Goal: Communication & Community: Answer question/provide support

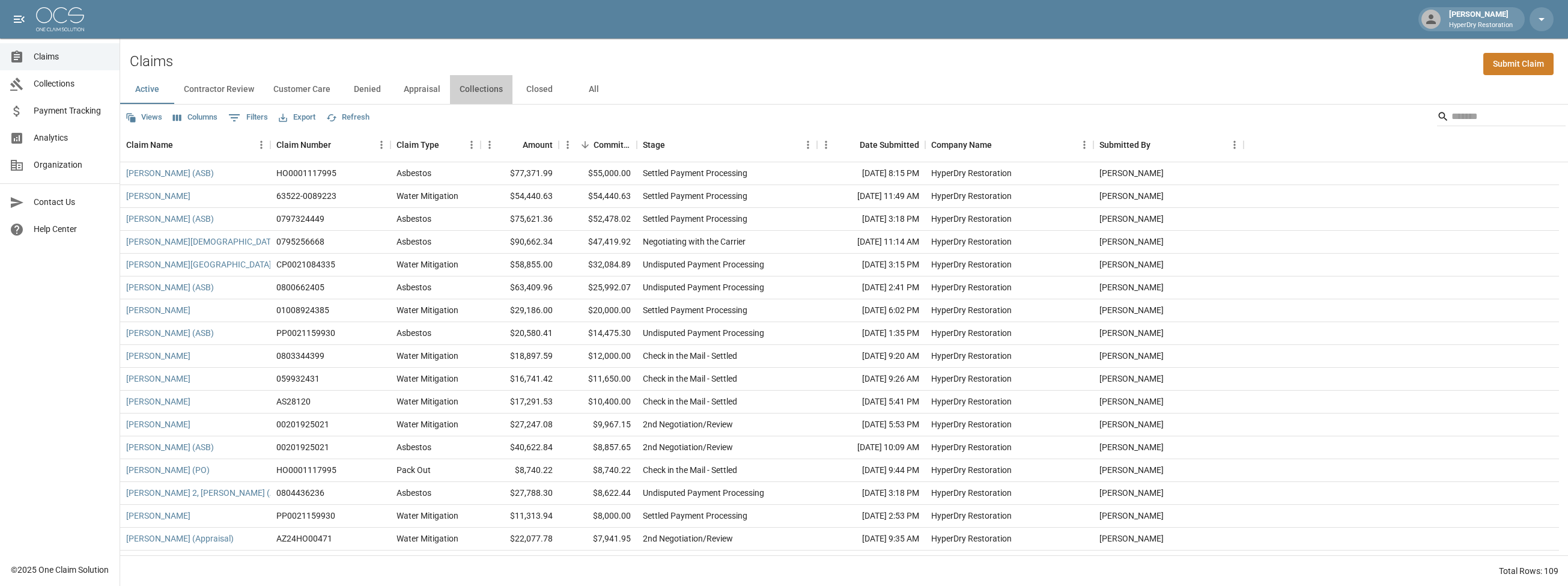
click at [491, 88] on button "Collections" at bounding box center [481, 89] width 63 height 29
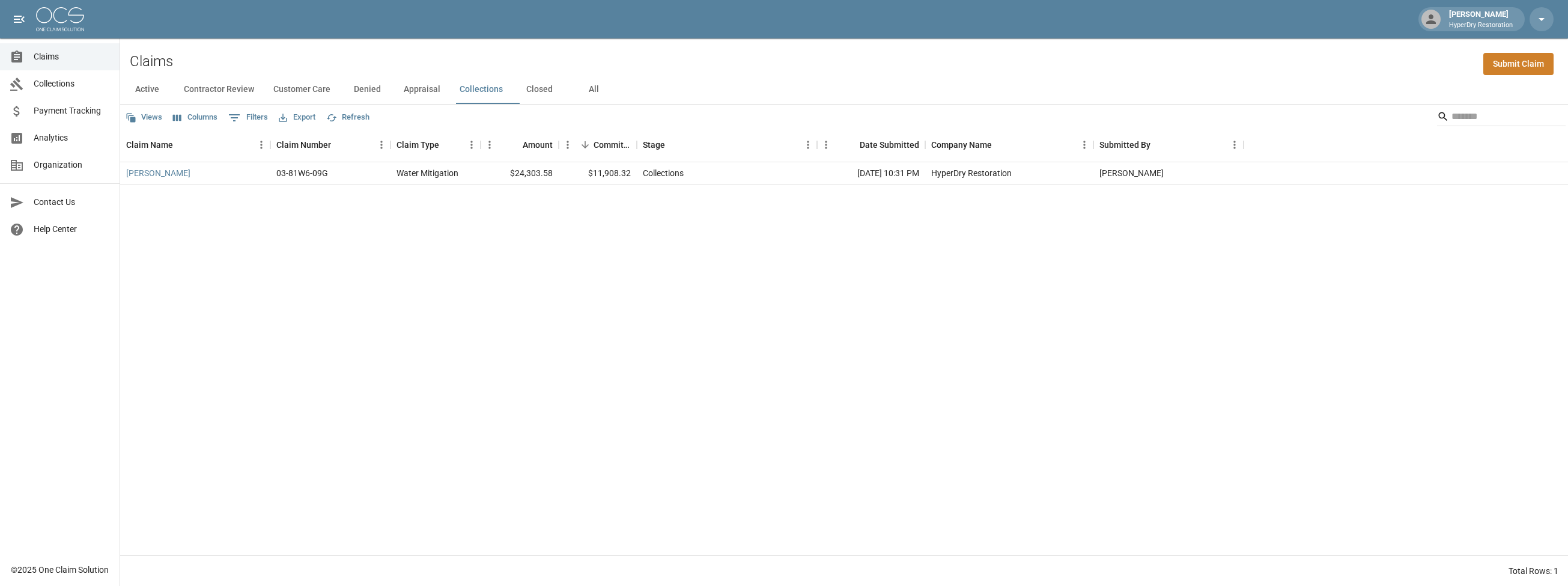
click at [553, 88] on button "Closed" at bounding box center [539, 89] width 54 height 29
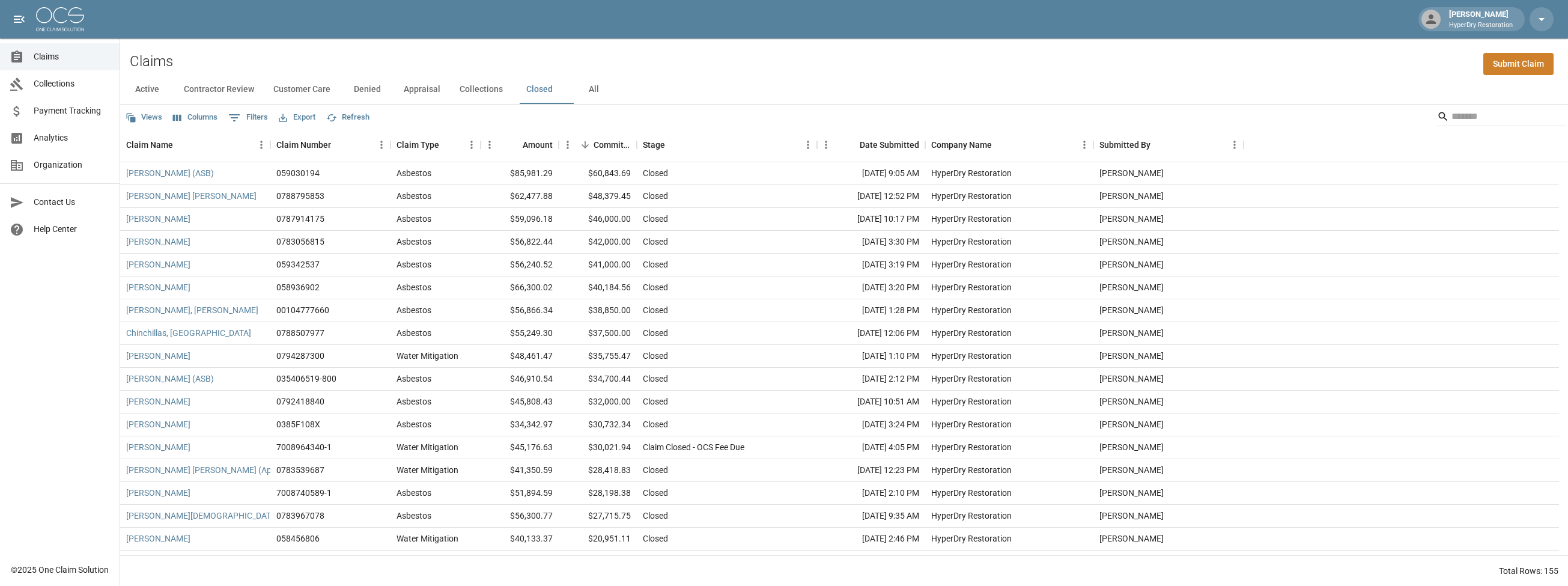
click at [612, 88] on button "All" at bounding box center [593, 89] width 54 height 29
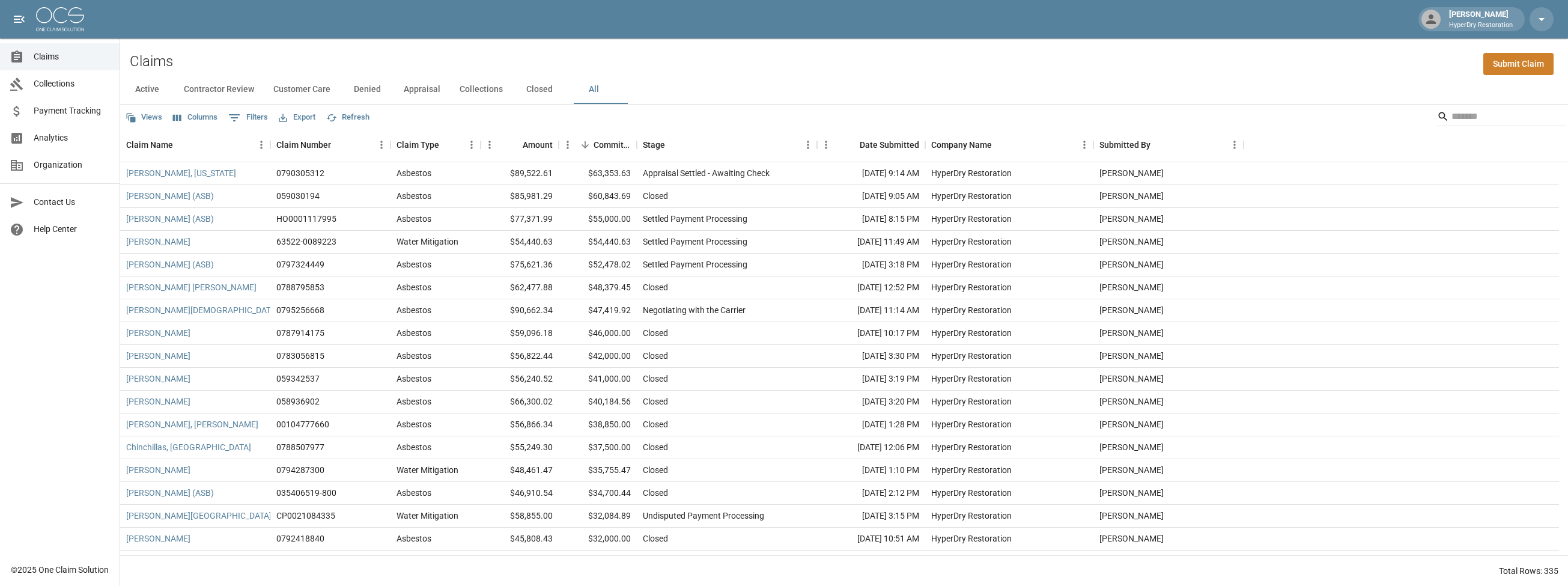
click at [433, 89] on button "Appraisal" at bounding box center [421, 89] width 56 height 29
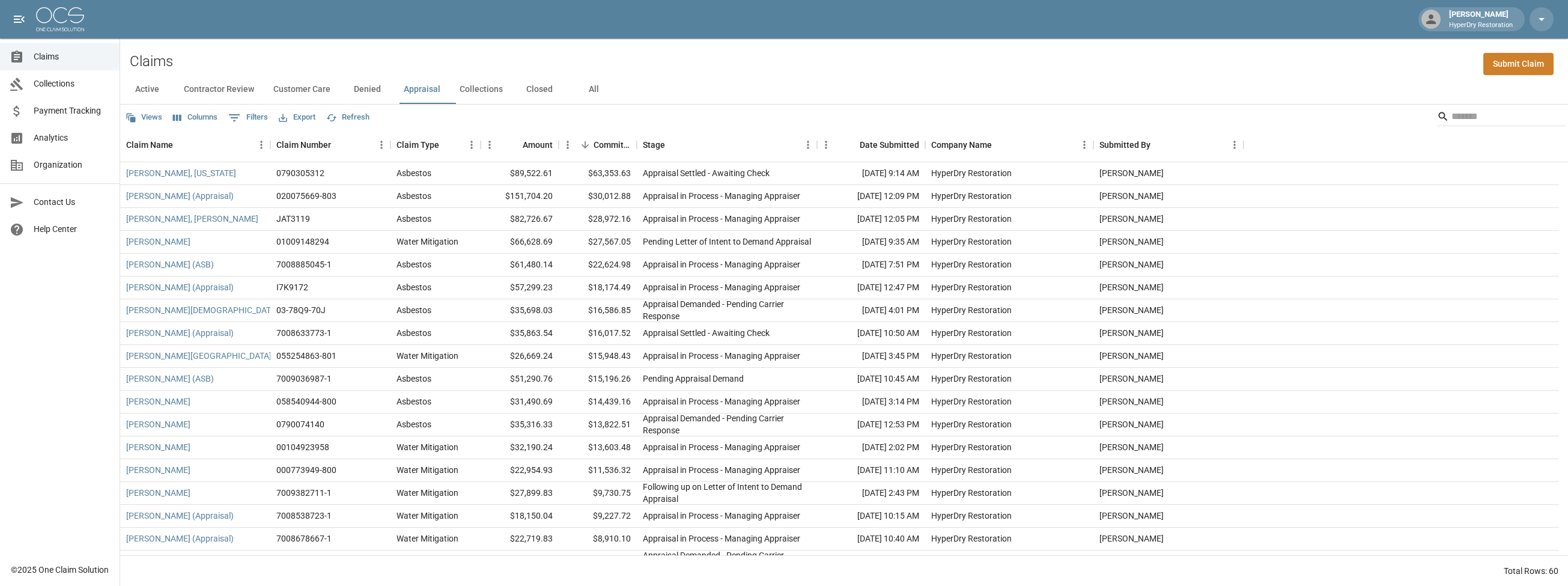
click at [387, 86] on button "Denied" at bounding box center [367, 89] width 54 height 29
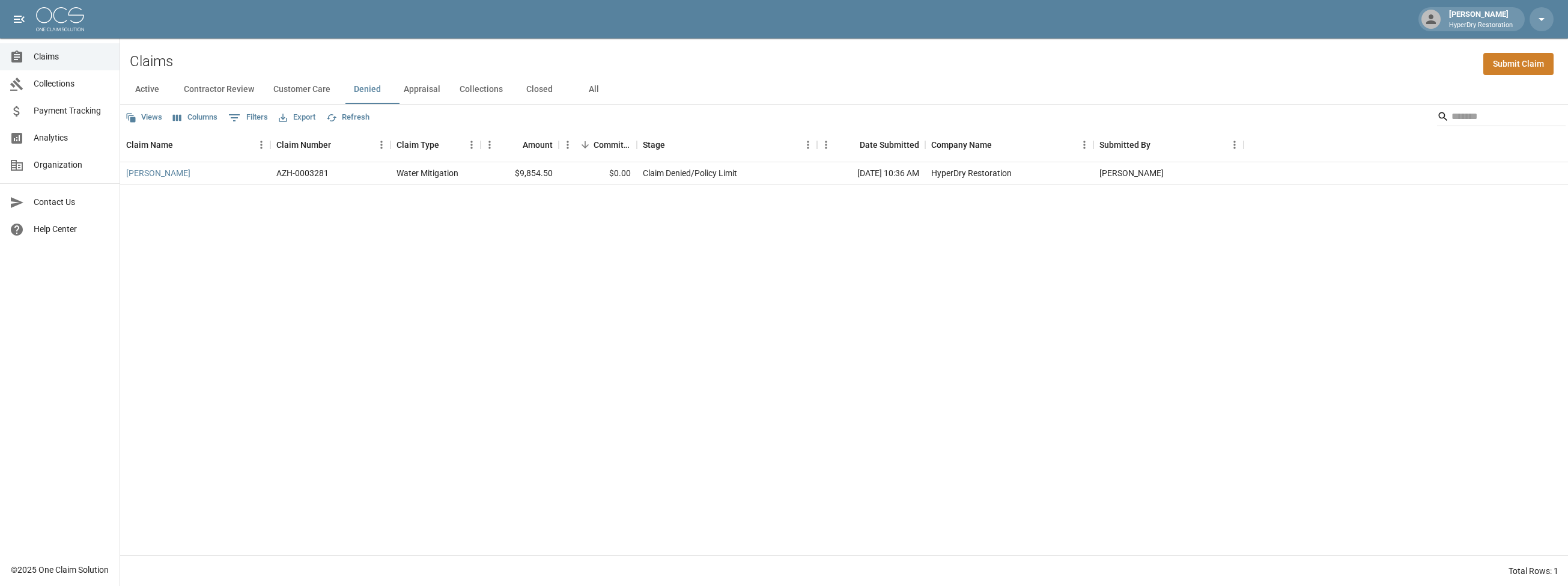
click at [416, 94] on button "Appraisal" at bounding box center [421, 89] width 56 height 29
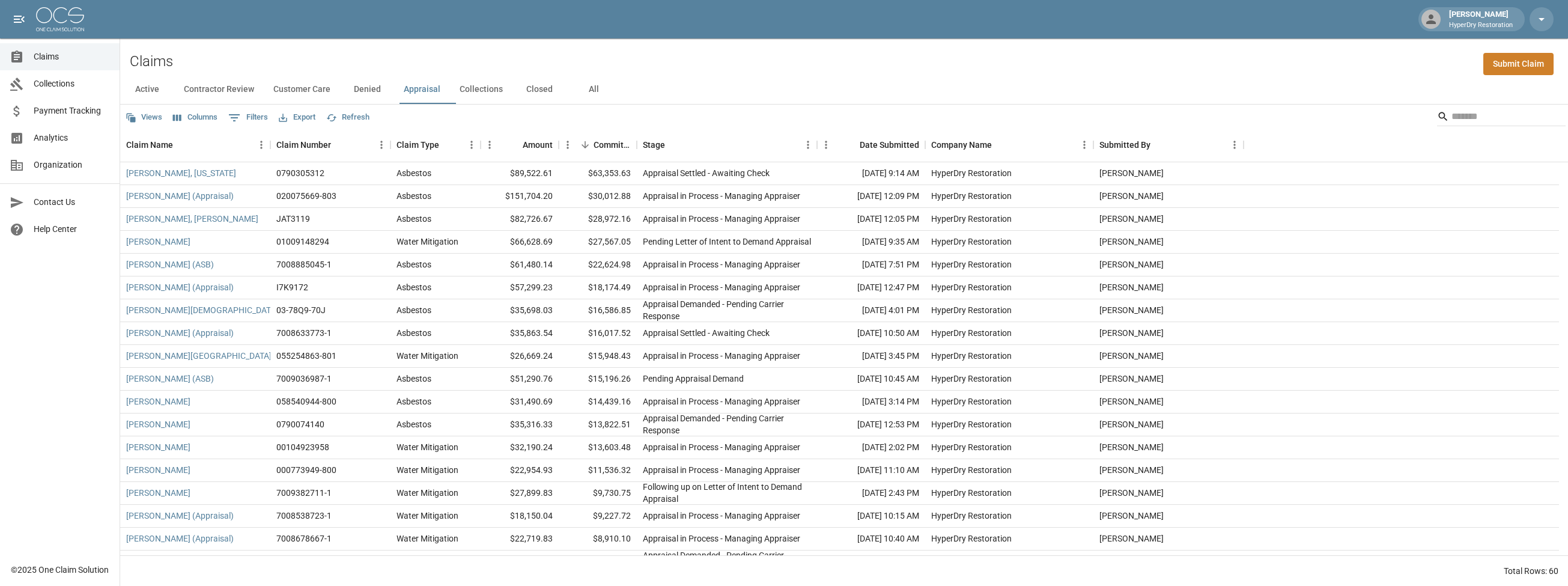
click at [76, 104] on link "Payment Tracking" at bounding box center [60, 110] width 120 height 27
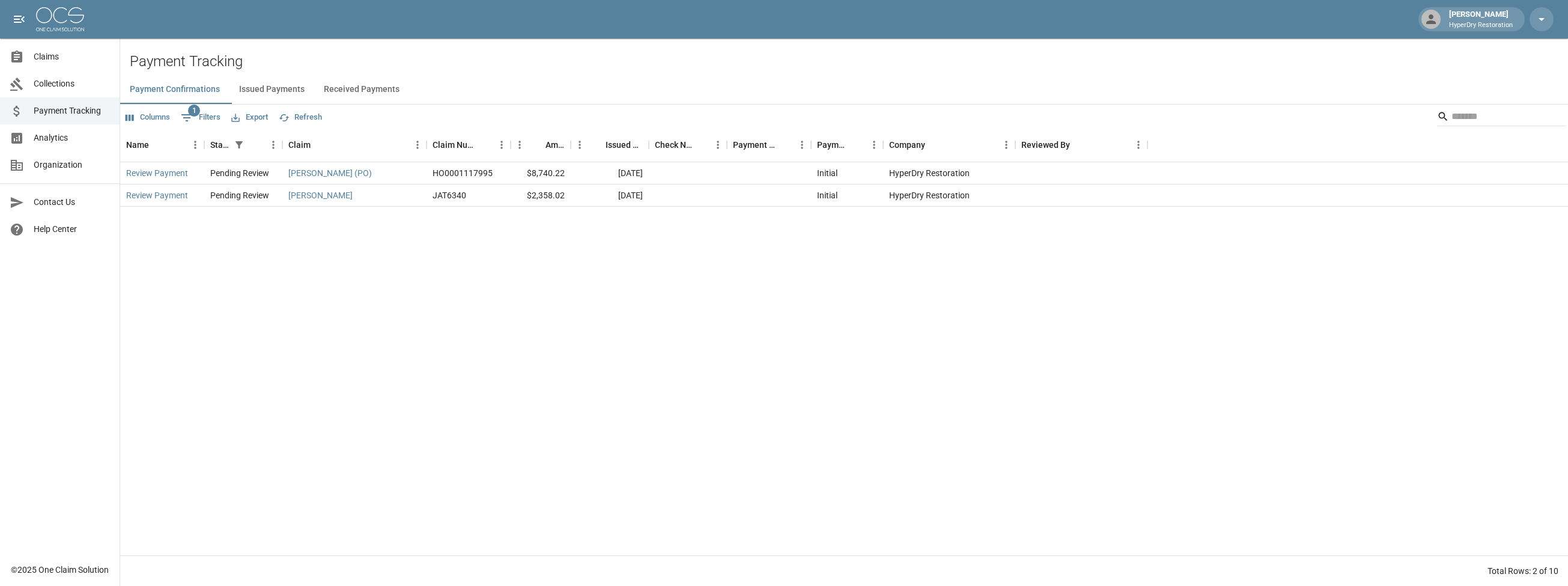
click at [249, 89] on button "Issued Payments" at bounding box center [271, 89] width 85 height 29
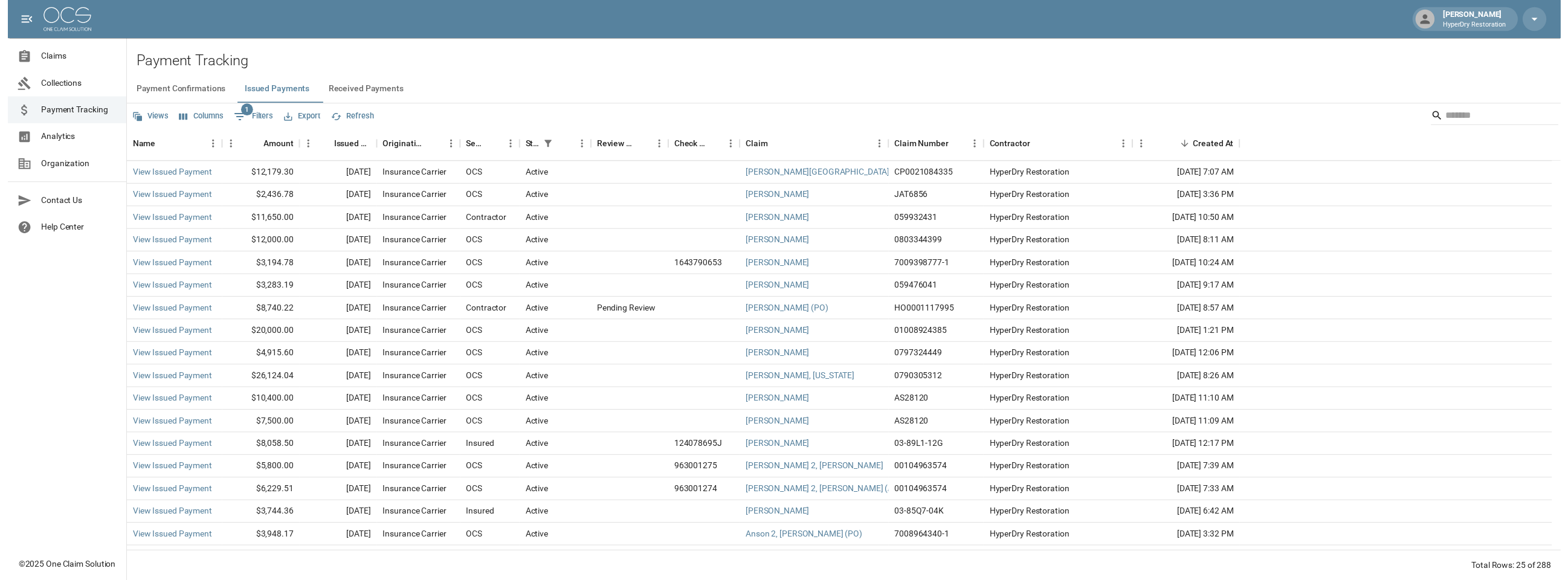
scroll to position [179, 0]
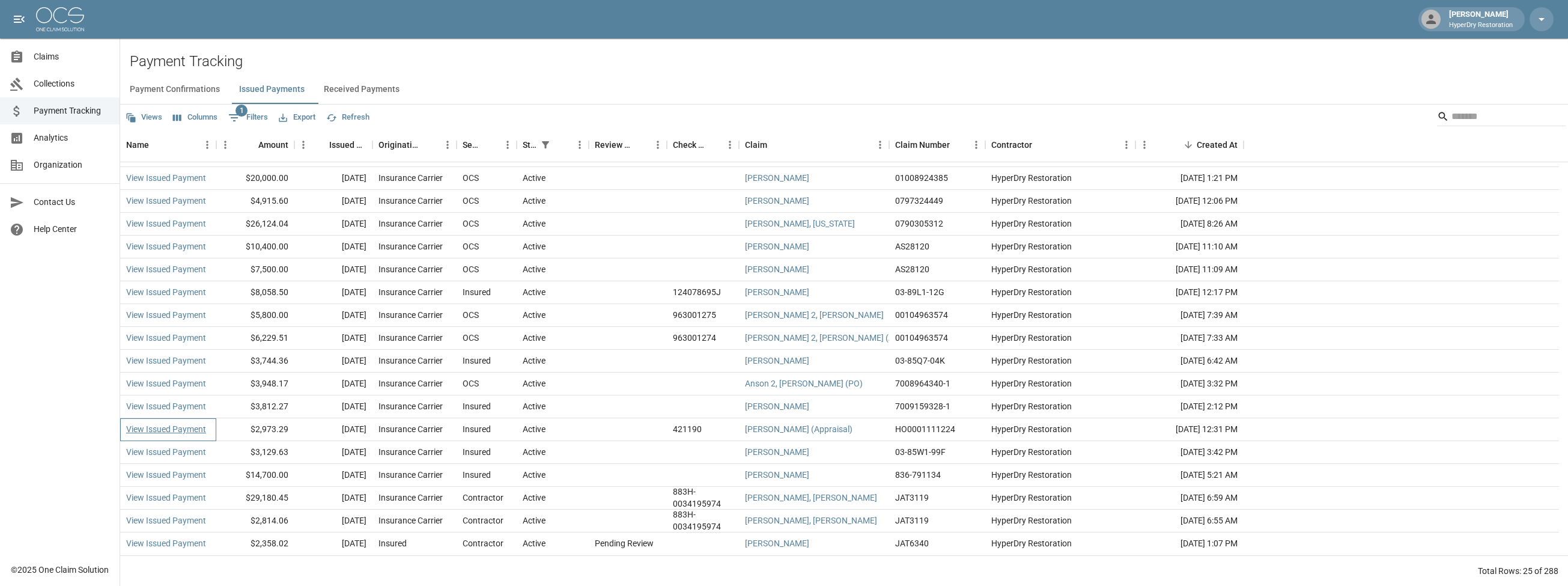
click at [190, 427] on link "View Issued Payment" at bounding box center [166, 429] width 80 height 12
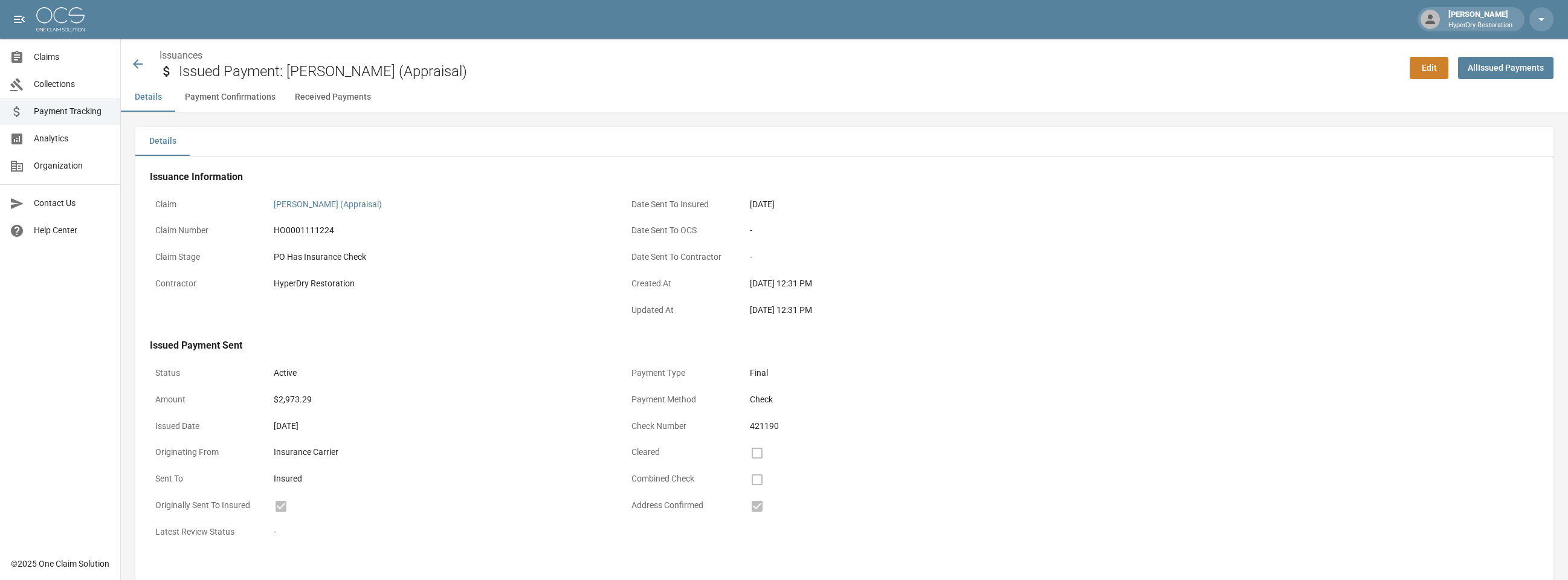
click at [142, 65] on icon at bounding box center [137, 63] width 14 height 14
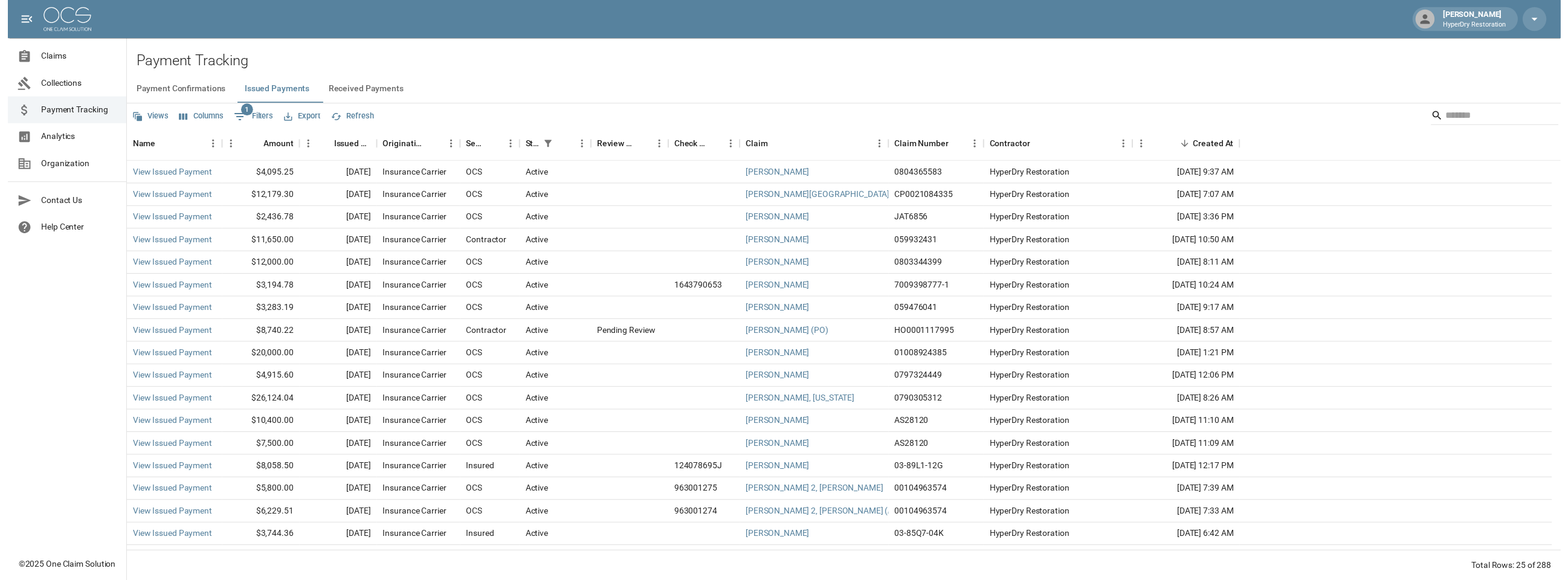
scroll to position [179, 0]
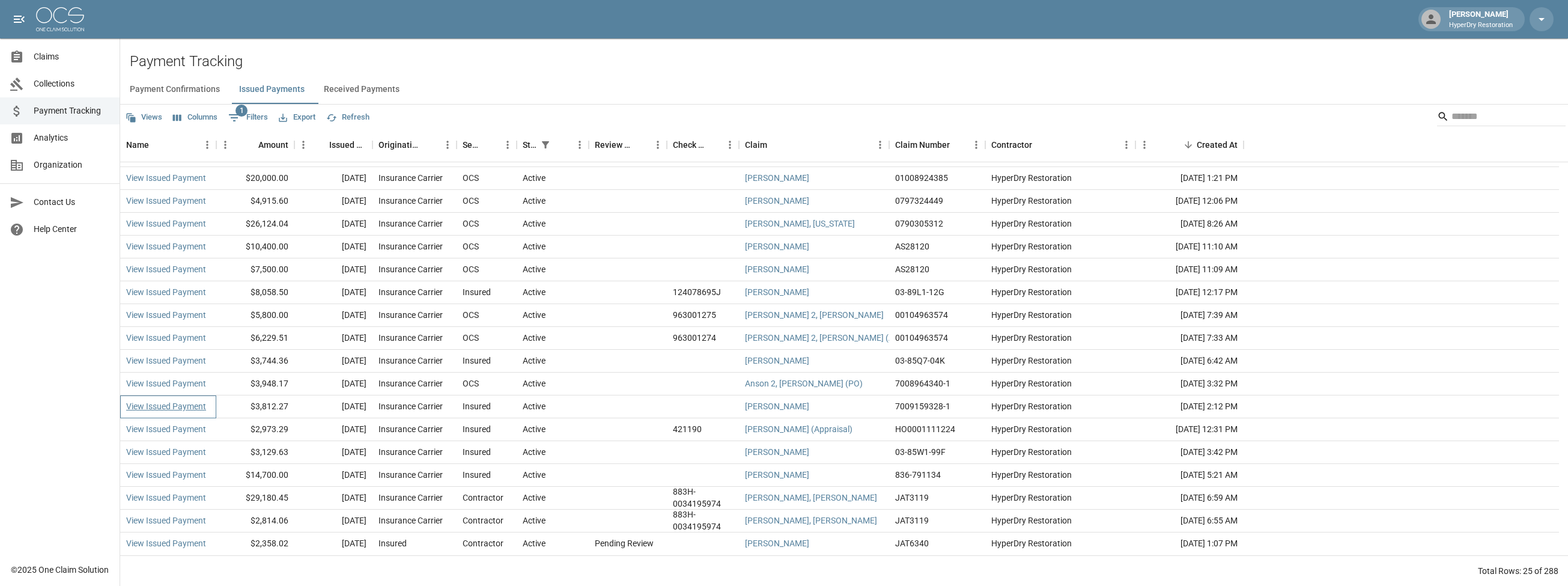
click at [196, 405] on link "View Issued Payment" at bounding box center [166, 406] width 80 height 12
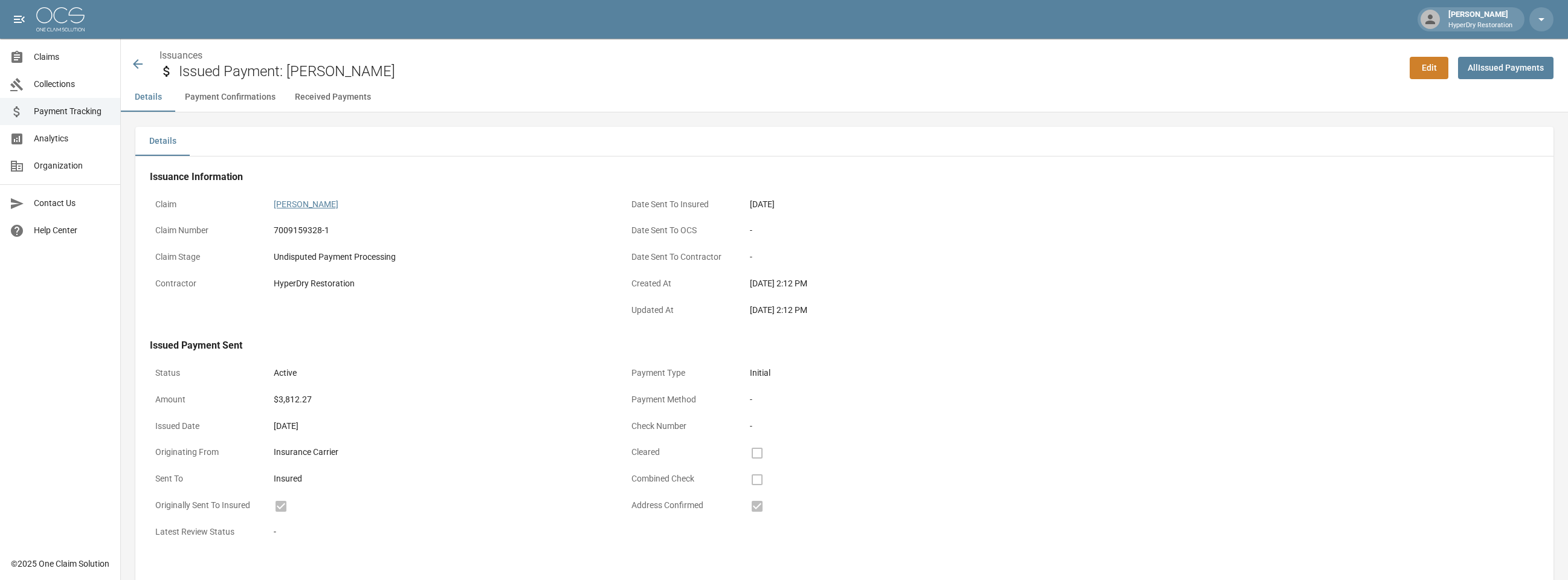
click at [315, 204] on link "[PERSON_NAME]" at bounding box center [306, 204] width 65 height 10
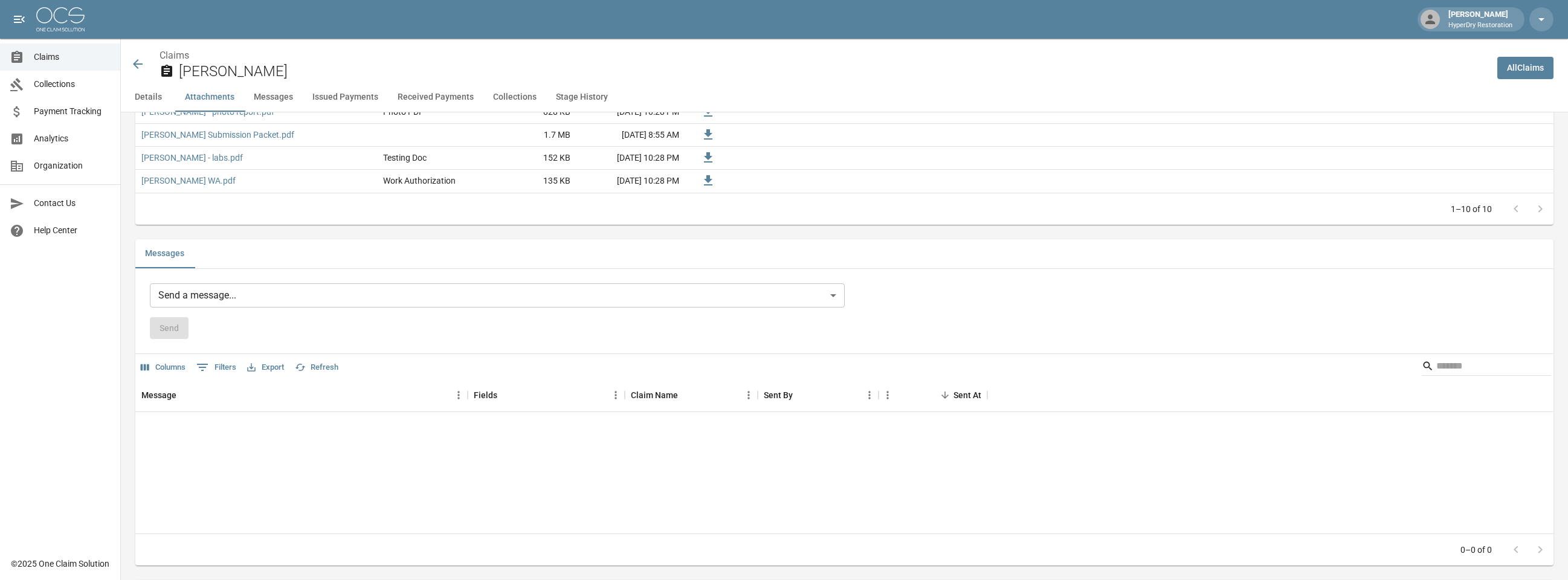
scroll to position [958, 0]
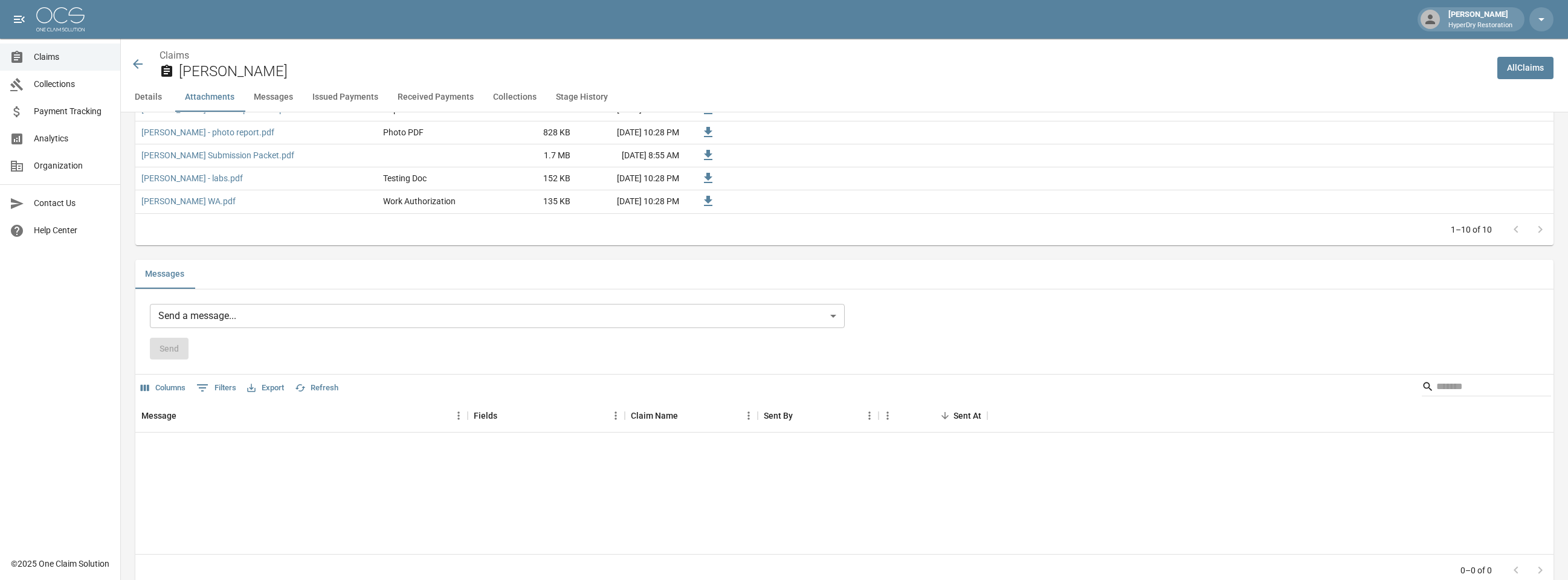
click at [385, 321] on body "Dallin Gherkins HyperDry Restoration Claims Collections Payment Tracking Analyt…" at bounding box center [784, 438] width 1568 height 2793
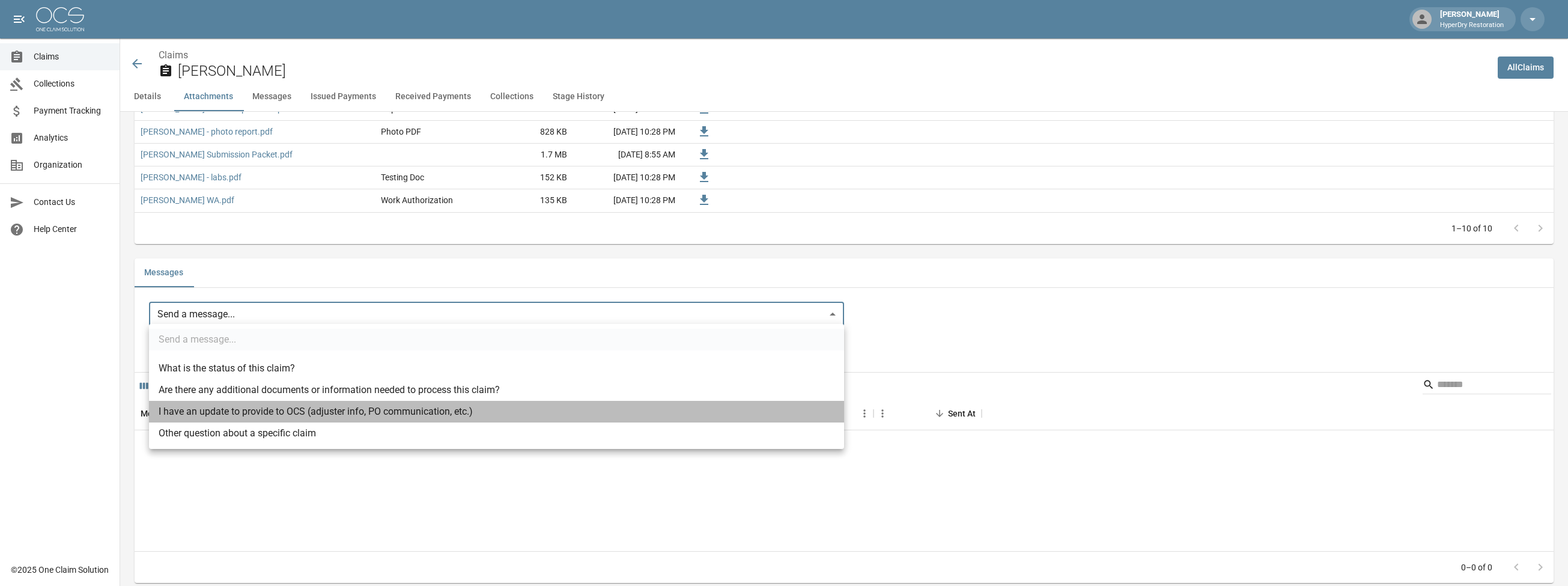
click at [449, 410] on li "I have an update to provide to OCS (adjuster info, PO communication, etc.)" at bounding box center [496, 411] width 695 height 22
type input "**********"
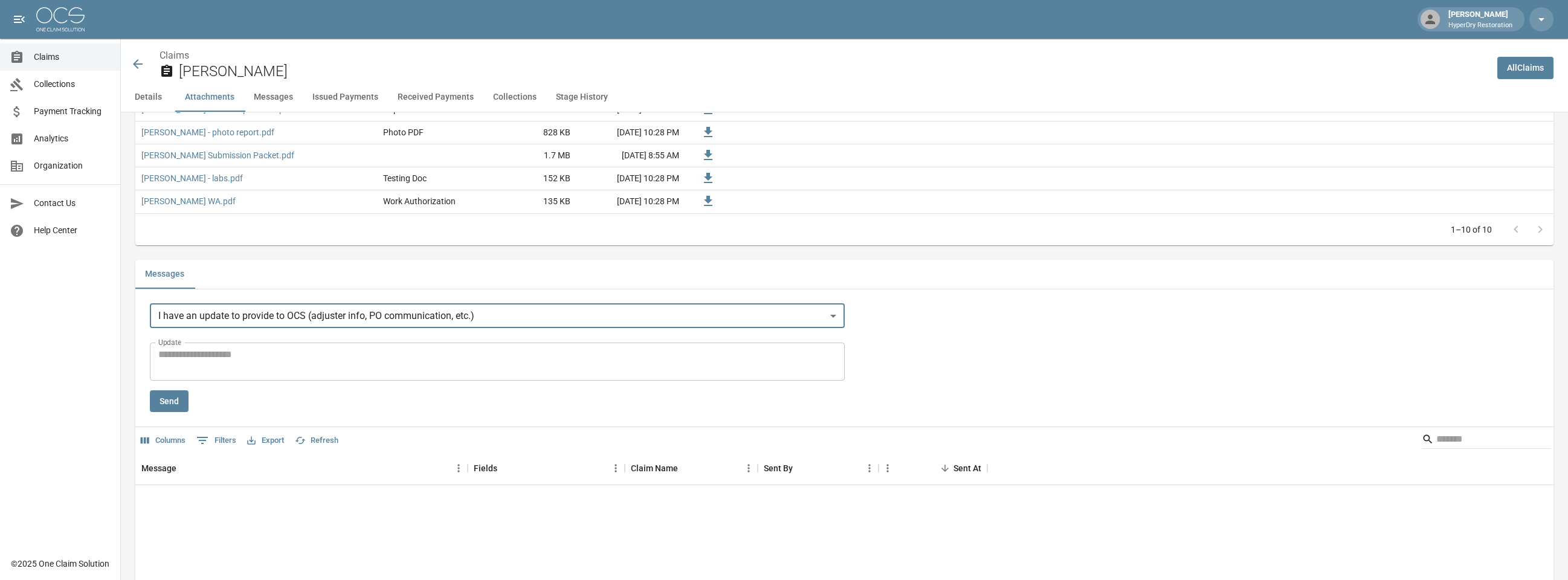
click at [671, 368] on textarea "Update" at bounding box center [497, 361] width 678 height 28
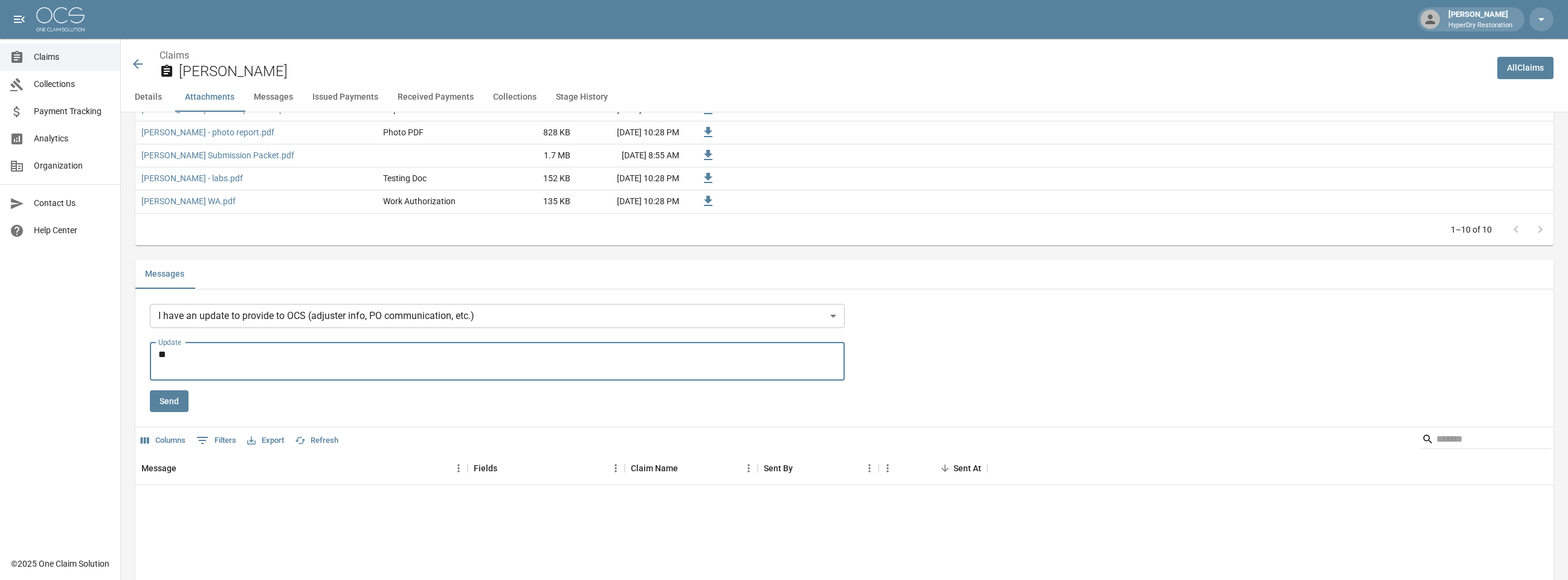
type textarea "*"
type textarea "**********"
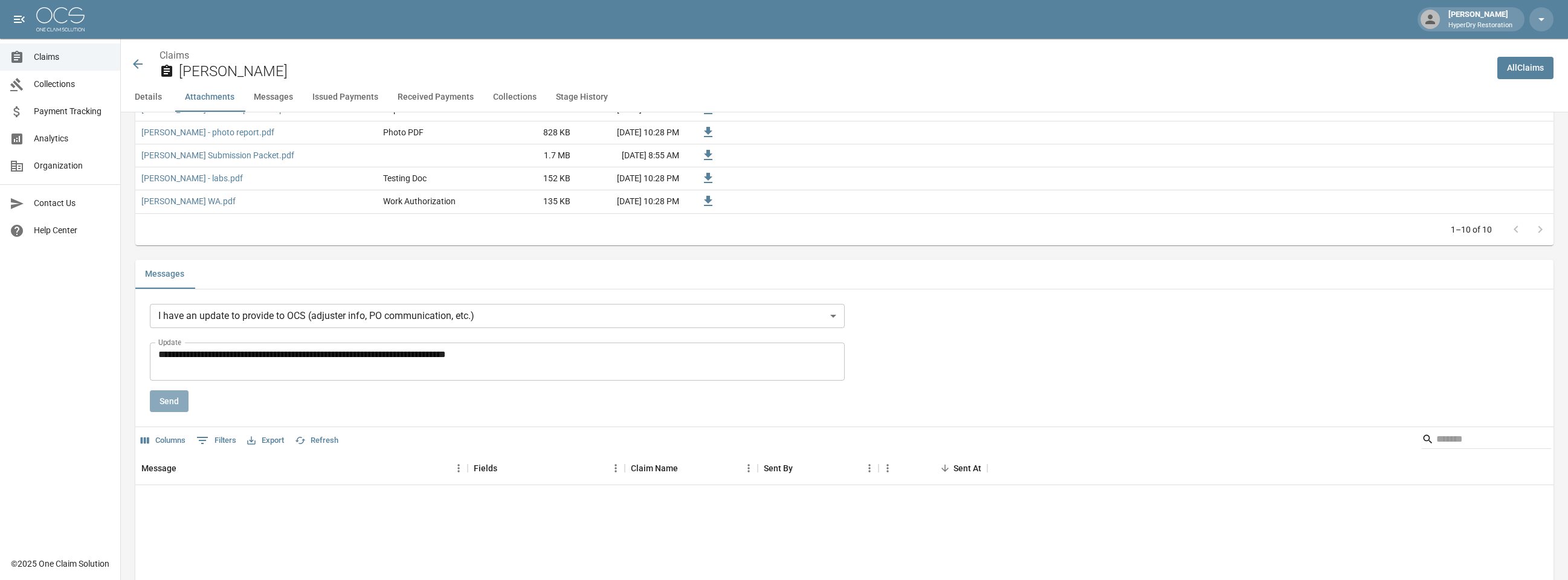
click at [173, 402] on button "Send" at bounding box center [169, 401] width 38 height 22
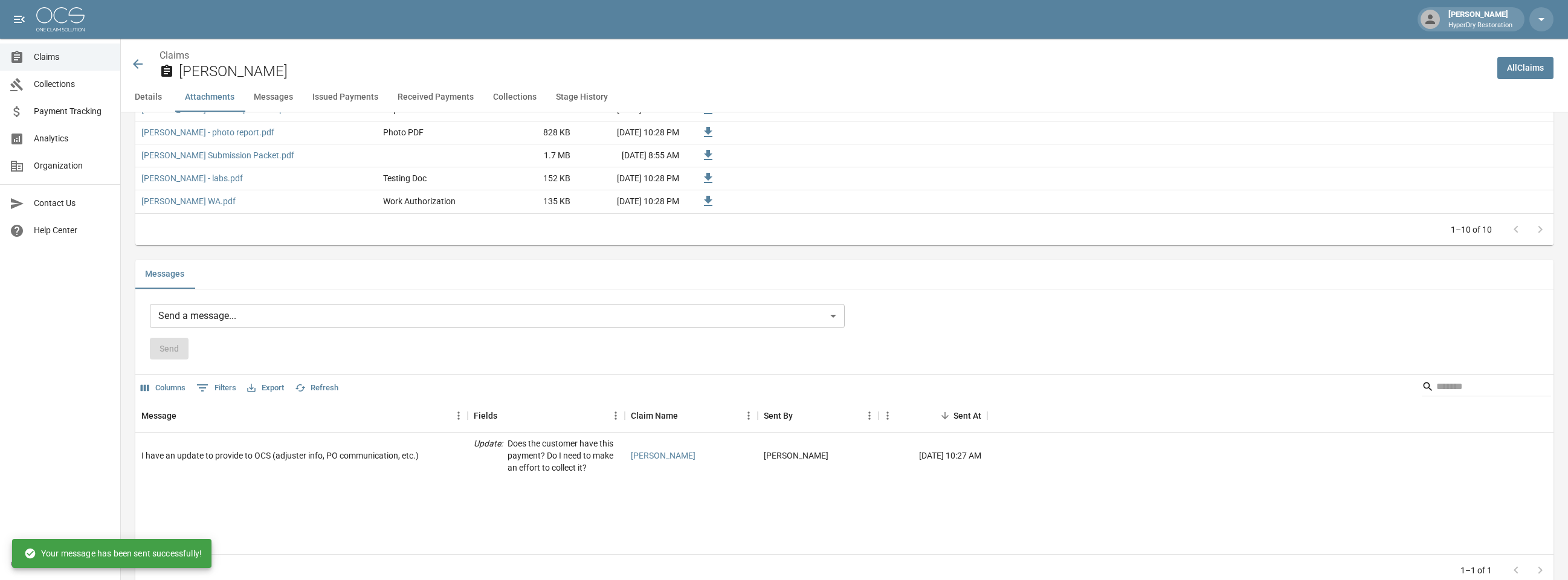
click at [143, 68] on icon at bounding box center [137, 63] width 14 height 14
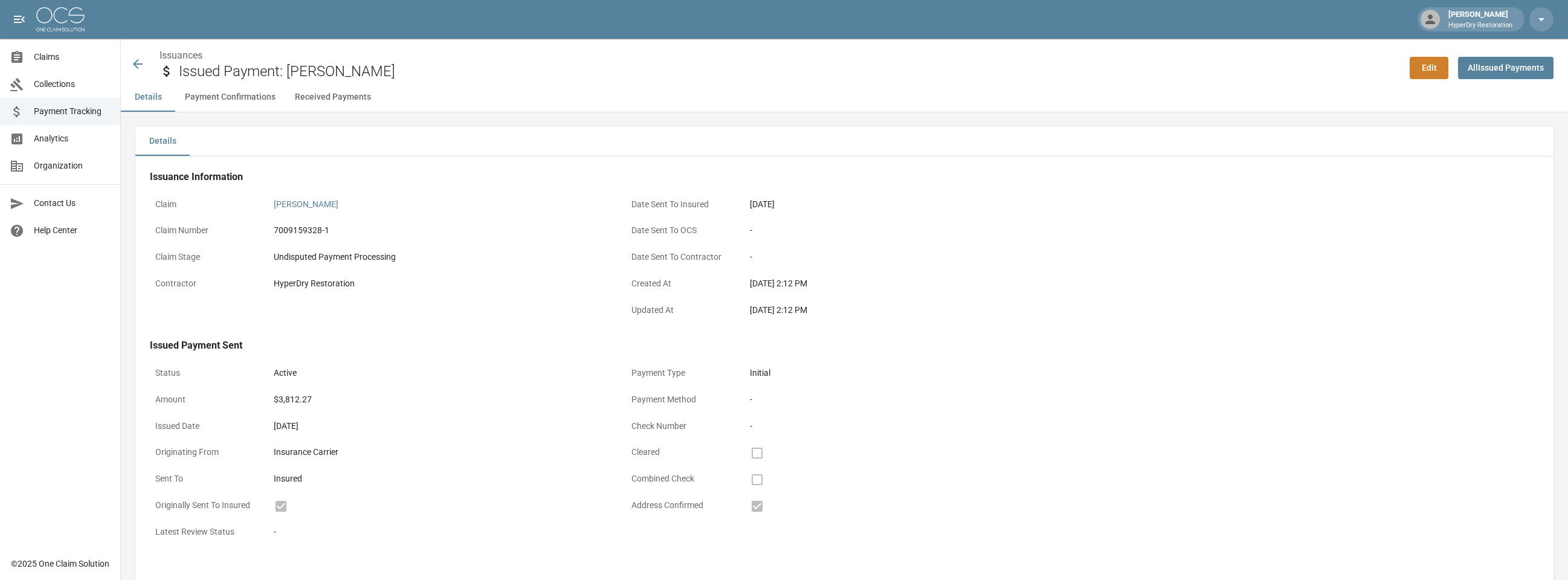
click at [142, 61] on icon at bounding box center [137, 63] width 14 height 14
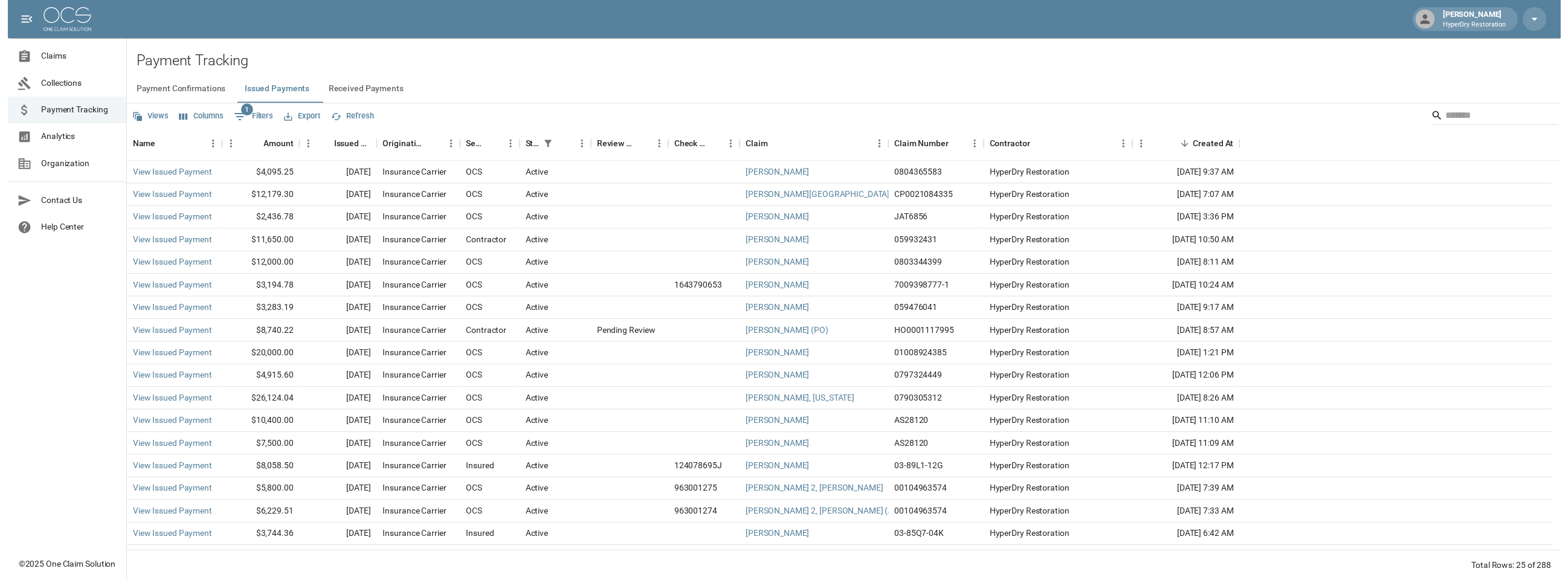
scroll to position [179, 0]
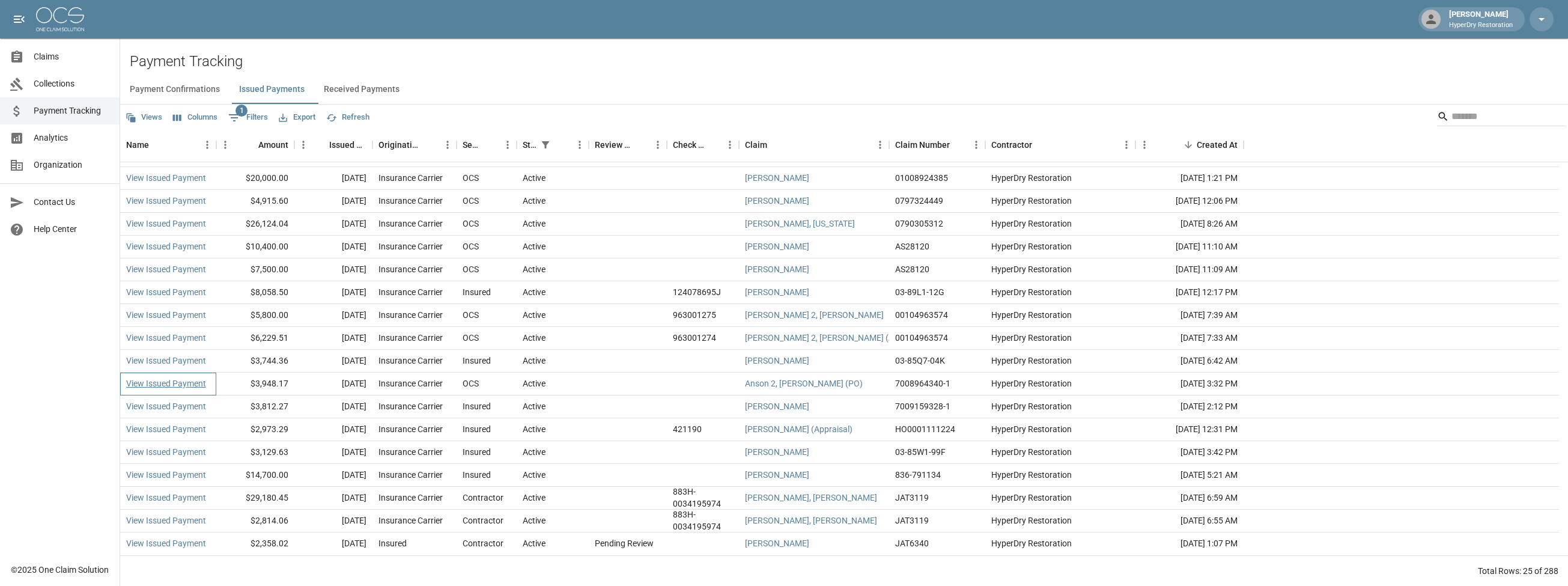
click at [192, 382] on link "View Issued Payment" at bounding box center [166, 383] width 80 height 12
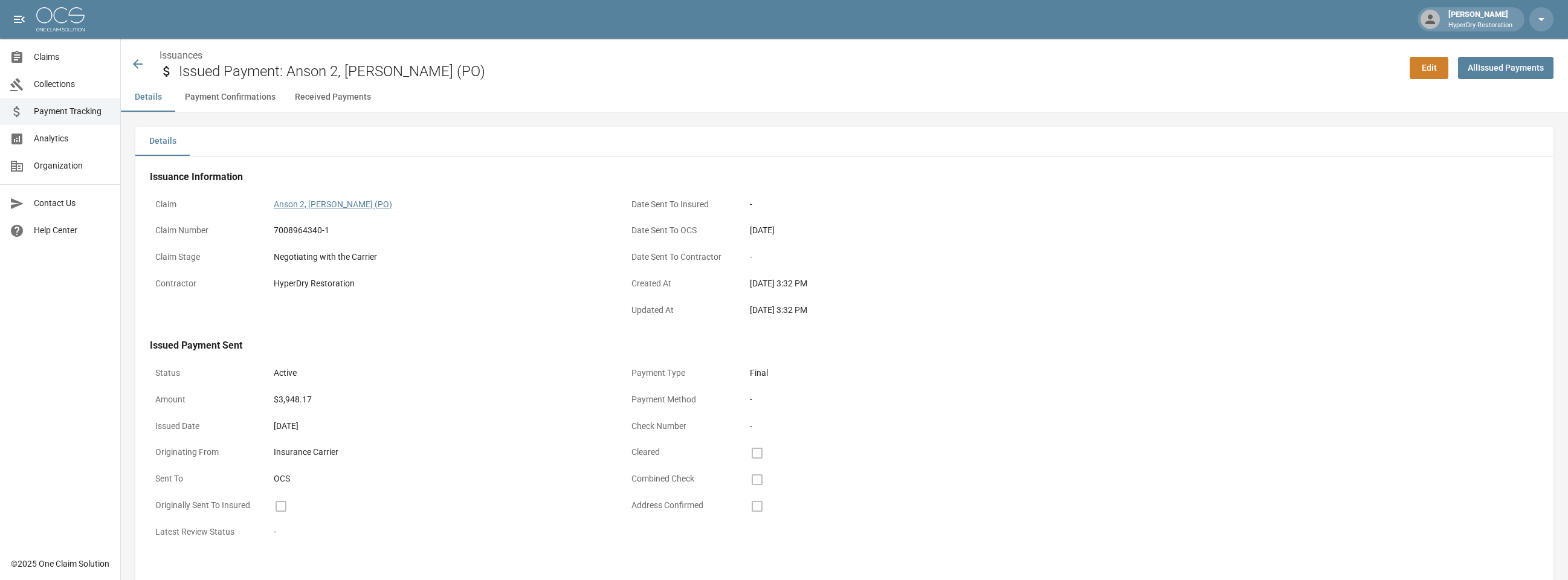
click at [318, 205] on link "Anson 2, [PERSON_NAME] (PO)" at bounding box center [333, 204] width 119 height 10
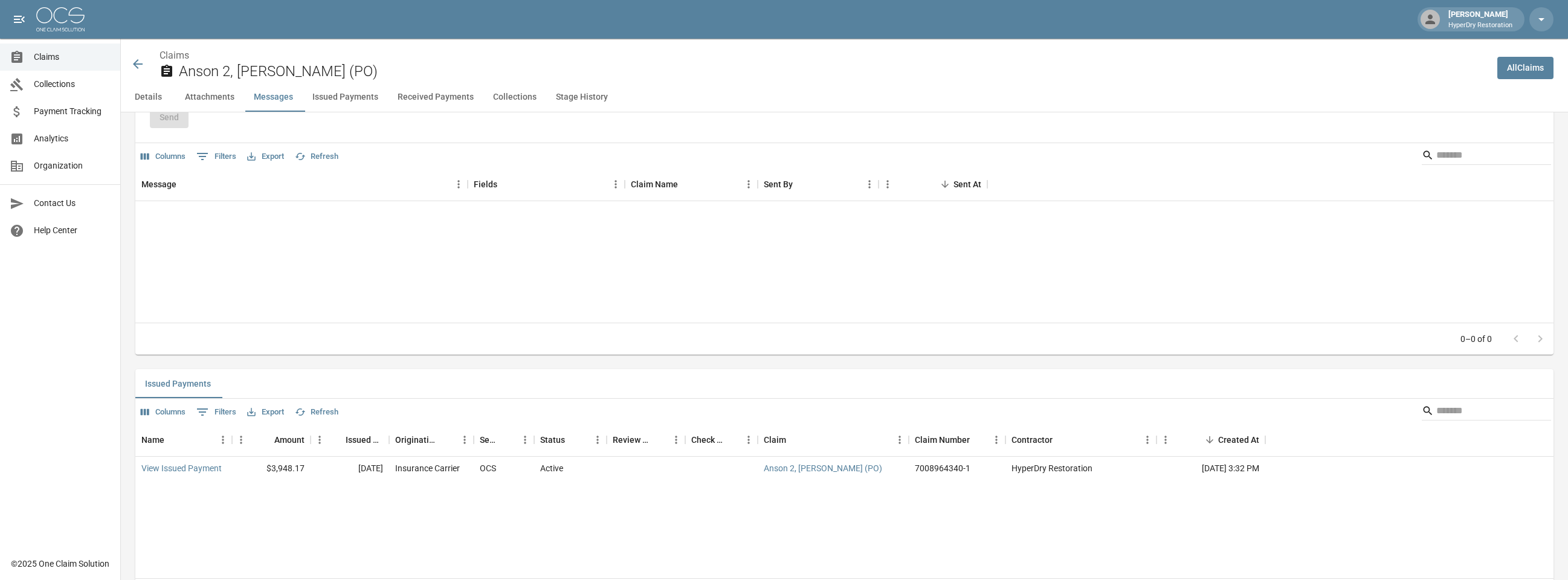
scroll to position [981, 0]
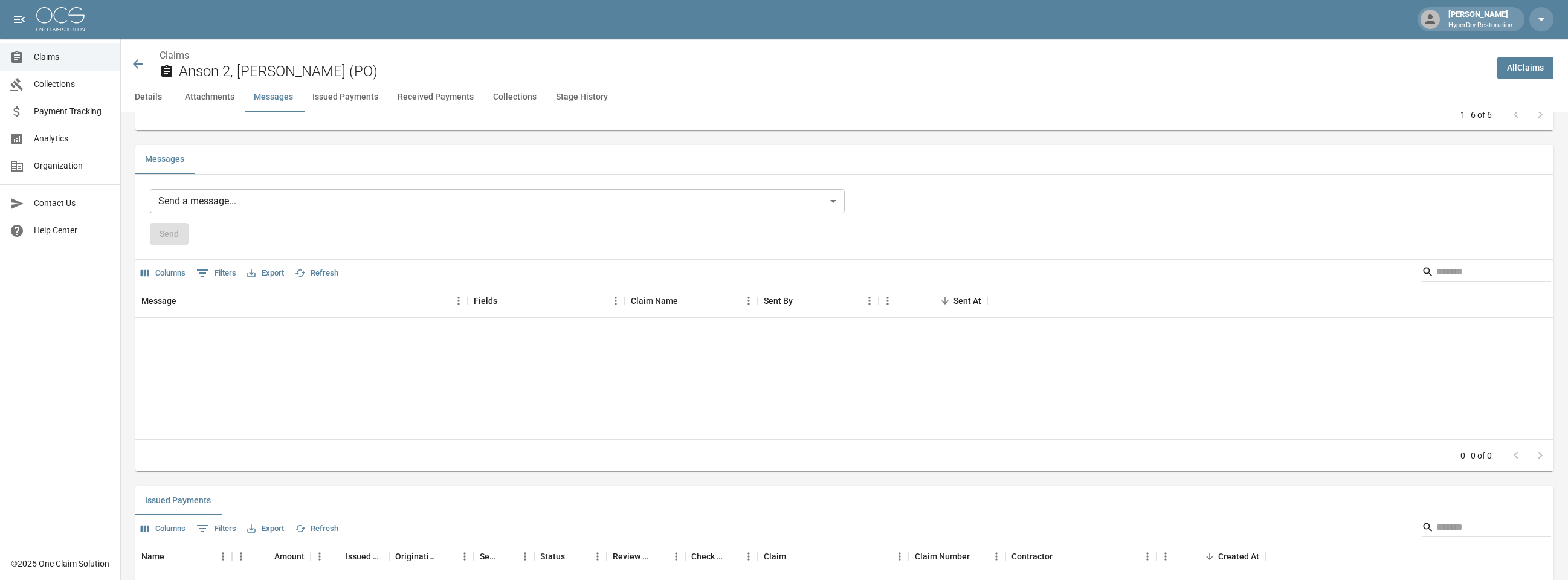
click at [329, 203] on body "Dallin Gherkins HyperDry Restoration Claims Collections Payment Tracking Analyt…" at bounding box center [784, 305] width 1568 height 2574
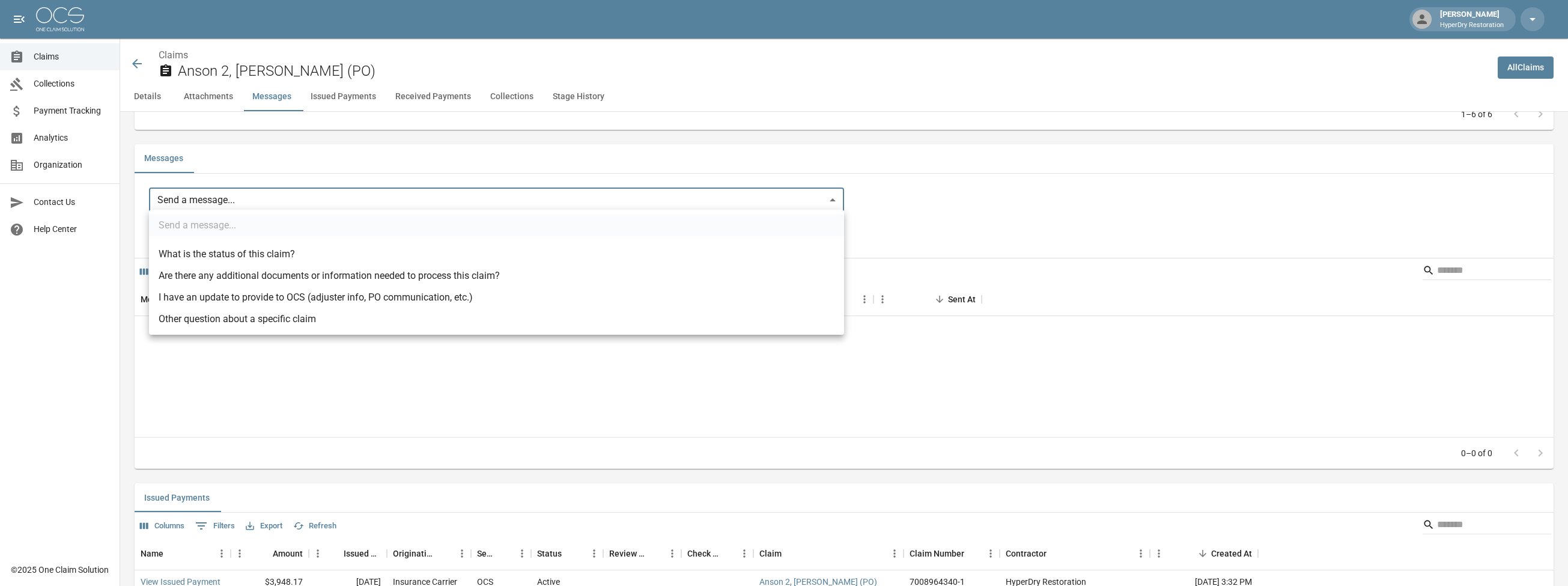
click at [327, 298] on li "I have an update to provide to OCS (adjuster info, PO communication, etc.)" at bounding box center [496, 297] width 695 height 22
type input "**********"
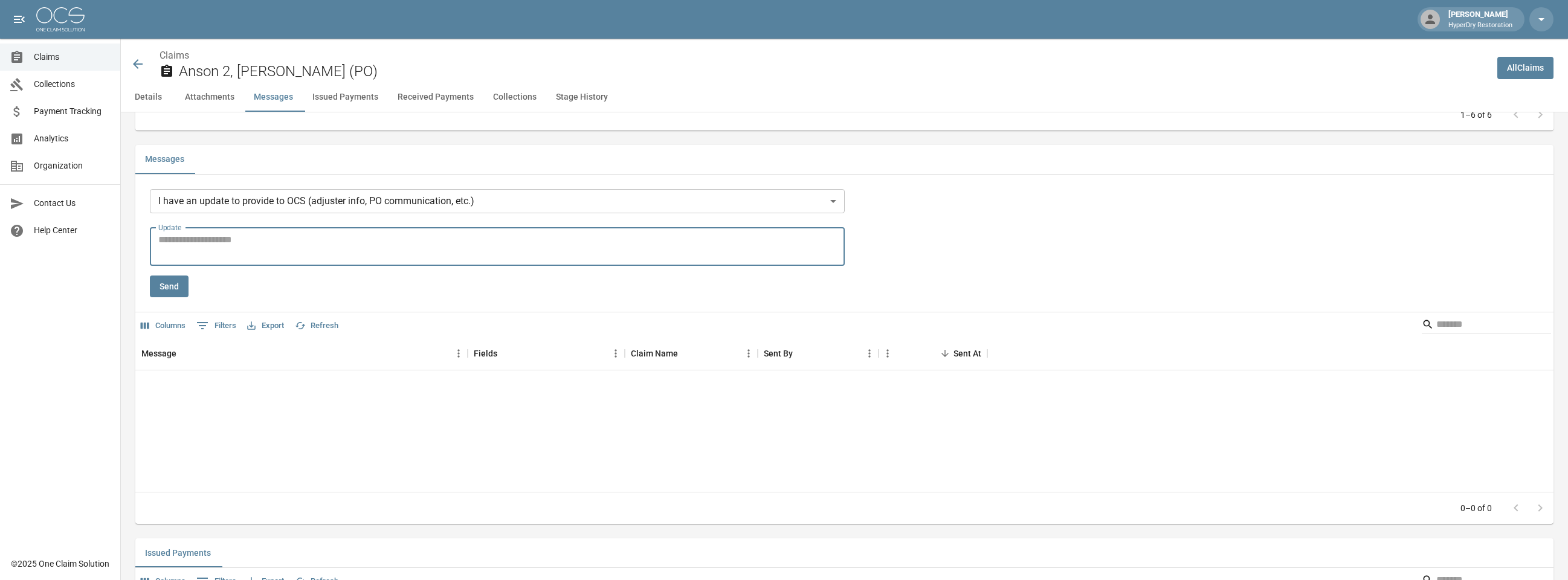
click at [322, 243] on textarea "Update" at bounding box center [497, 246] width 678 height 28
type textarea "**********"
click at [180, 283] on button "Send" at bounding box center [169, 286] width 38 height 22
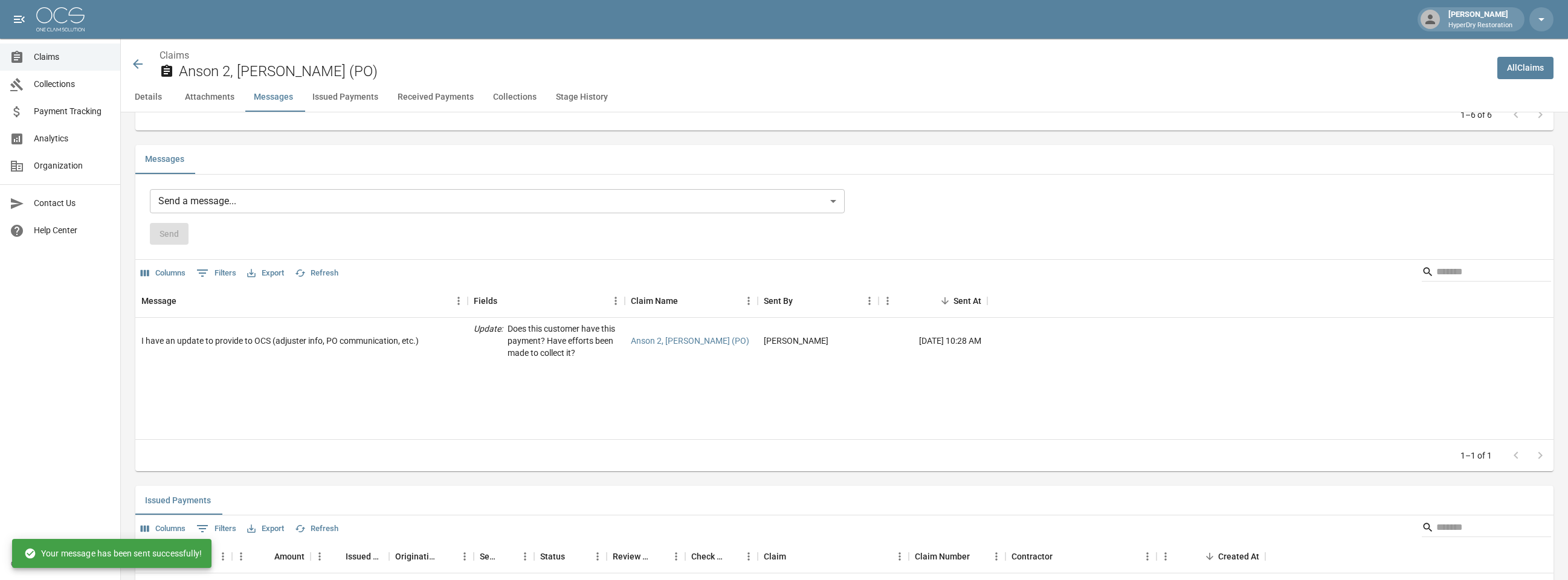
click at [141, 67] on icon at bounding box center [137, 63] width 14 height 14
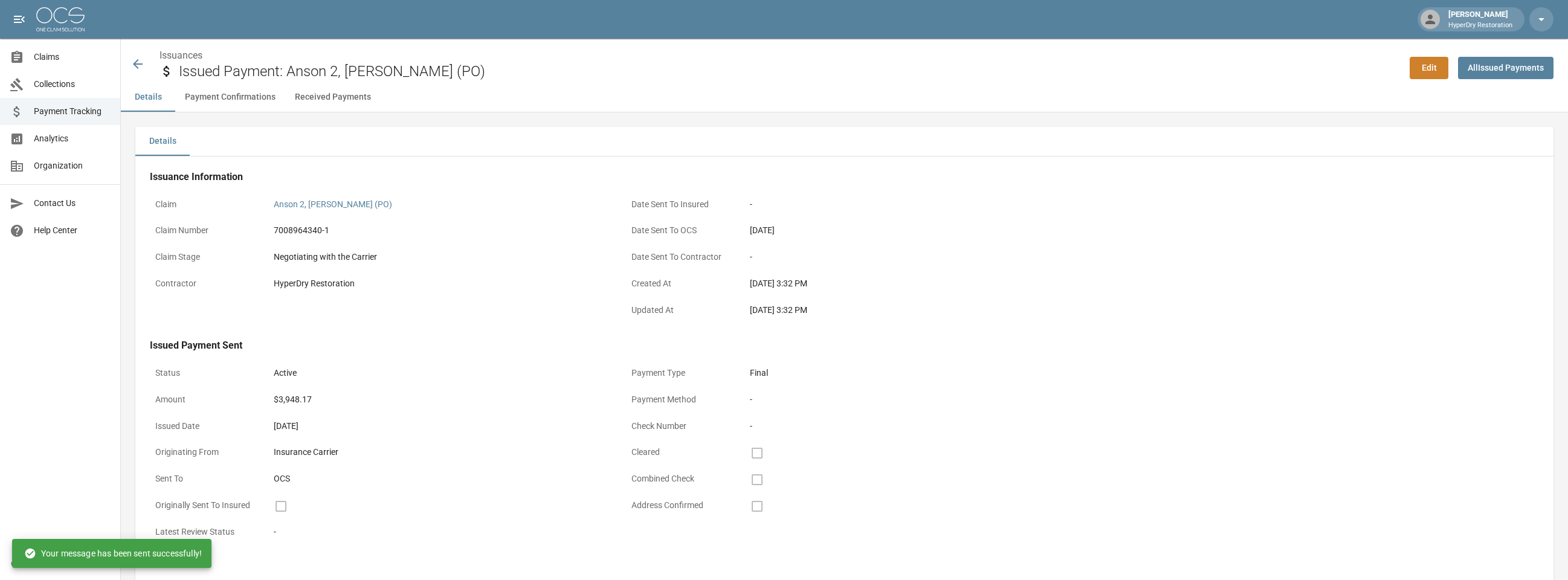
click at [141, 67] on icon at bounding box center [137, 63] width 14 height 14
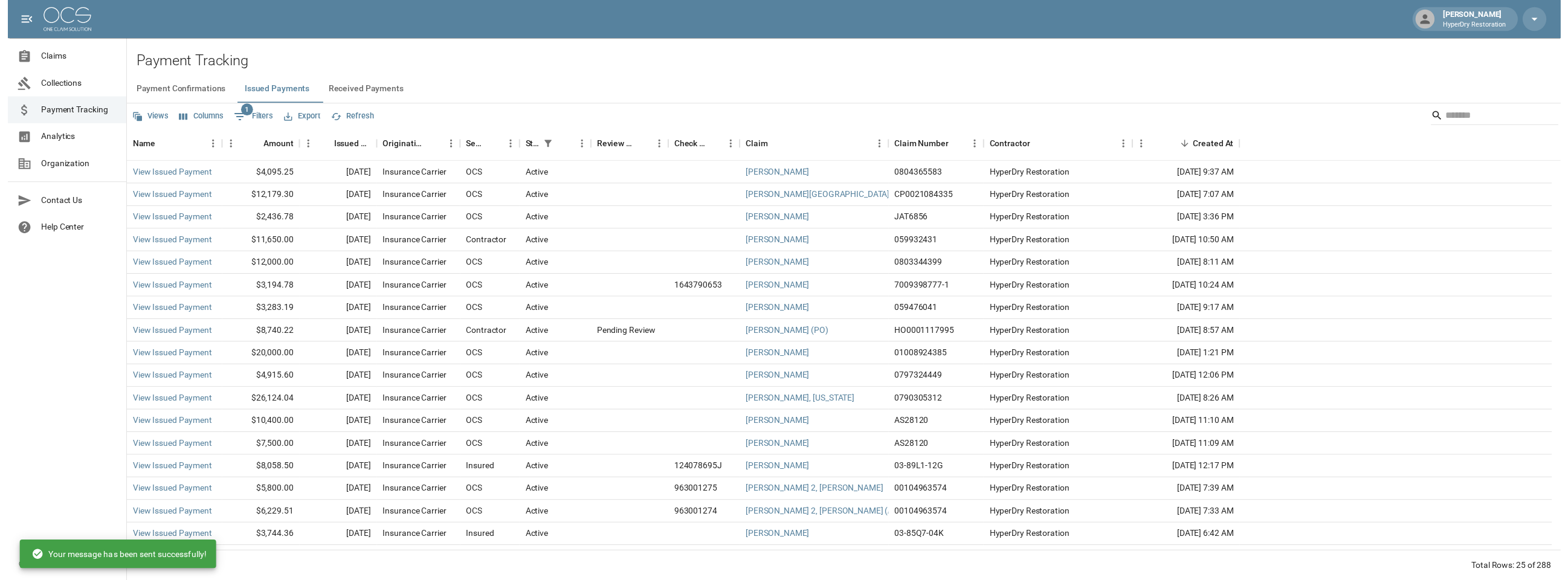
scroll to position [179, 0]
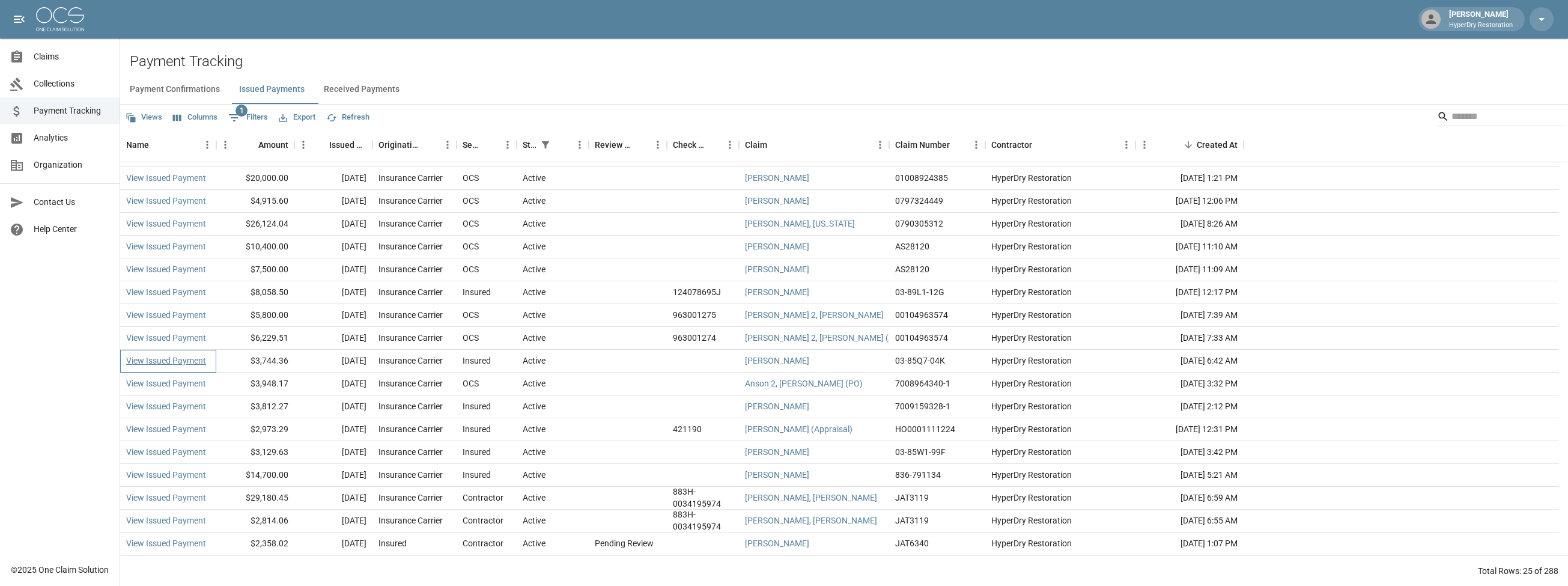
click at [198, 359] on link "View Issued Payment" at bounding box center [166, 361] width 80 height 12
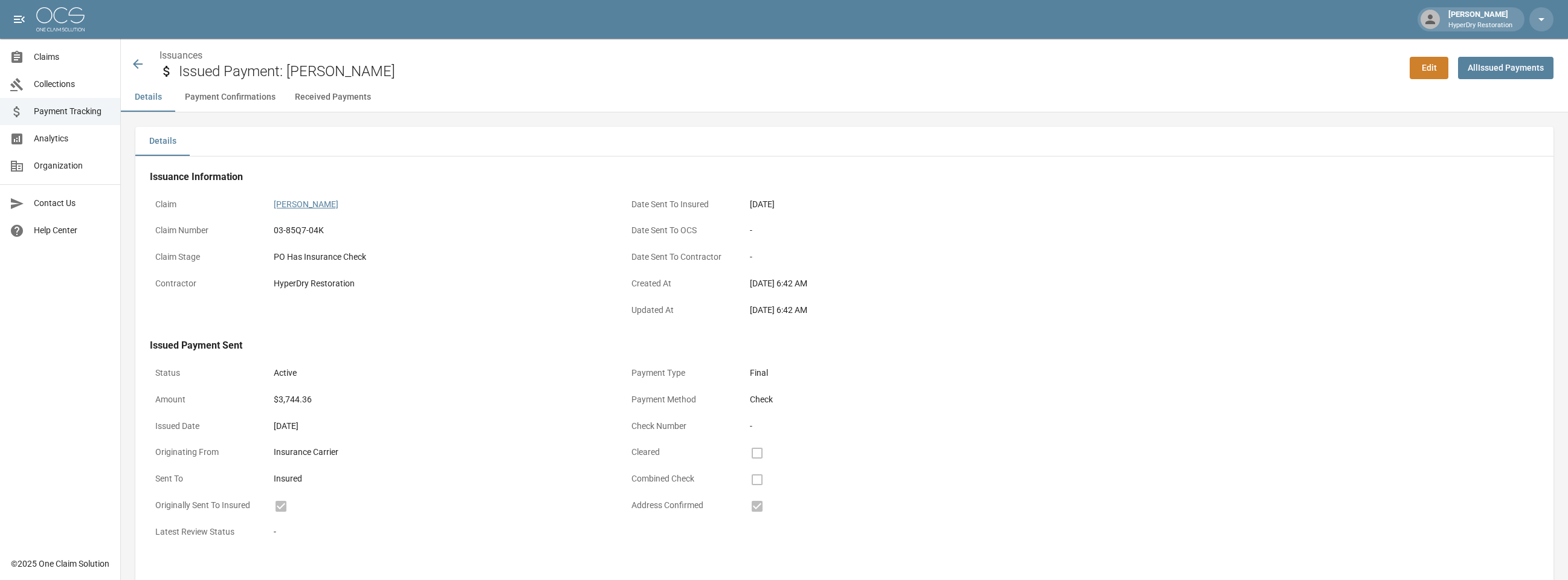
click at [339, 203] on link "[PERSON_NAME]" at bounding box center [306, 204] width 65 height 10
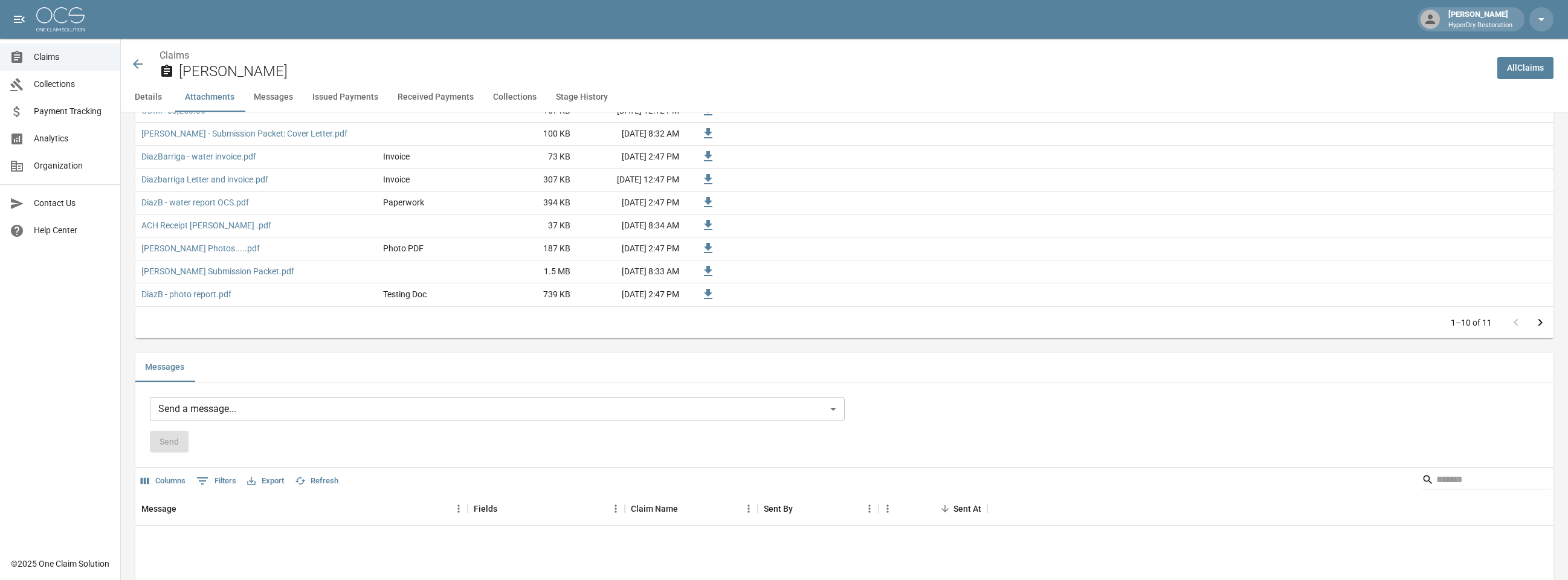
scroll to position [1012, 0]
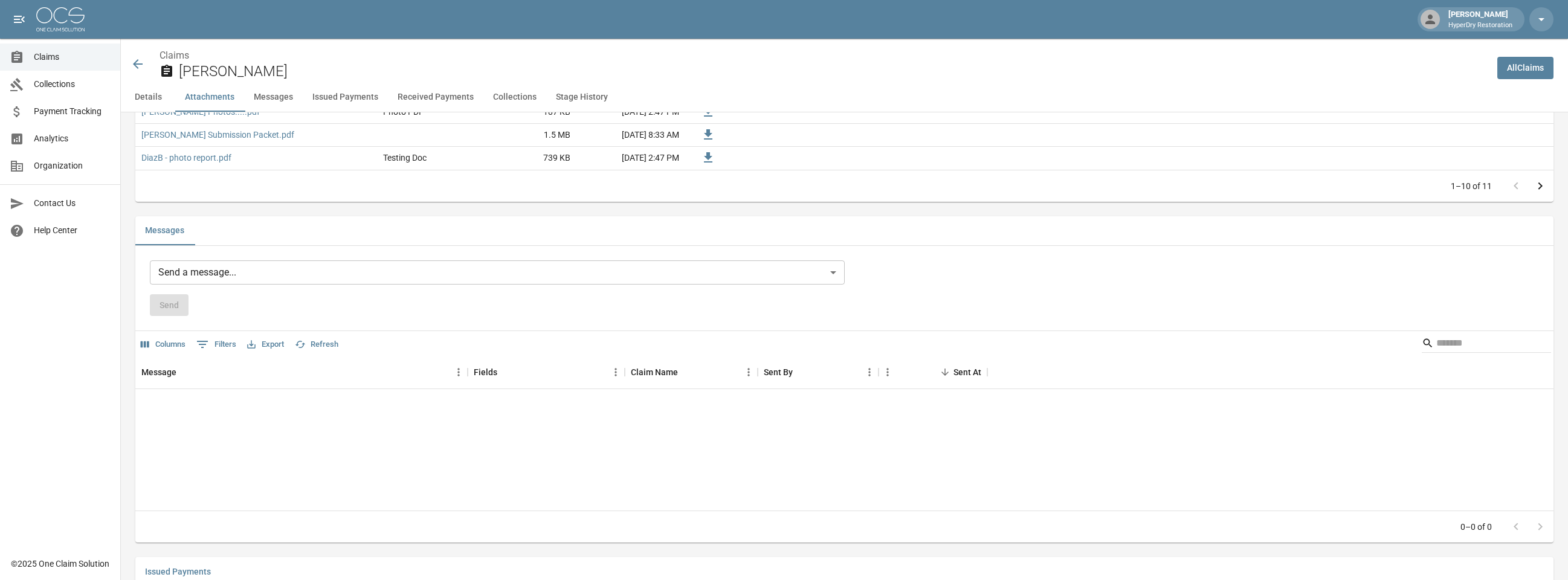
click at [342, 278] on body "Dallin Gherkins HyperDry Restoration Claims Collections Payment Tracking Analyt…" at bounding box center [784, 495] width 1568 height 3014
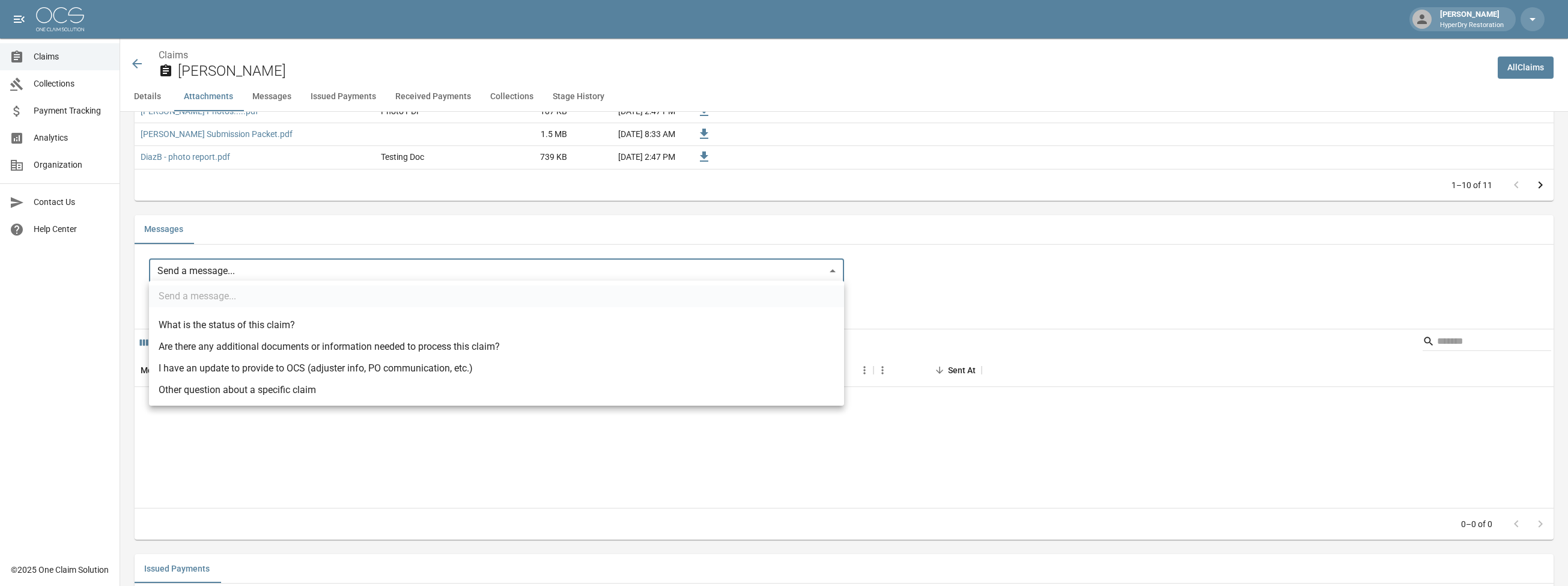
click at [316, 368] on li "I have an update to provide to OCS (adjuster info, PO communication, etc.)" at bounding box center [496, 368] width 695 height 22
type input "**********"
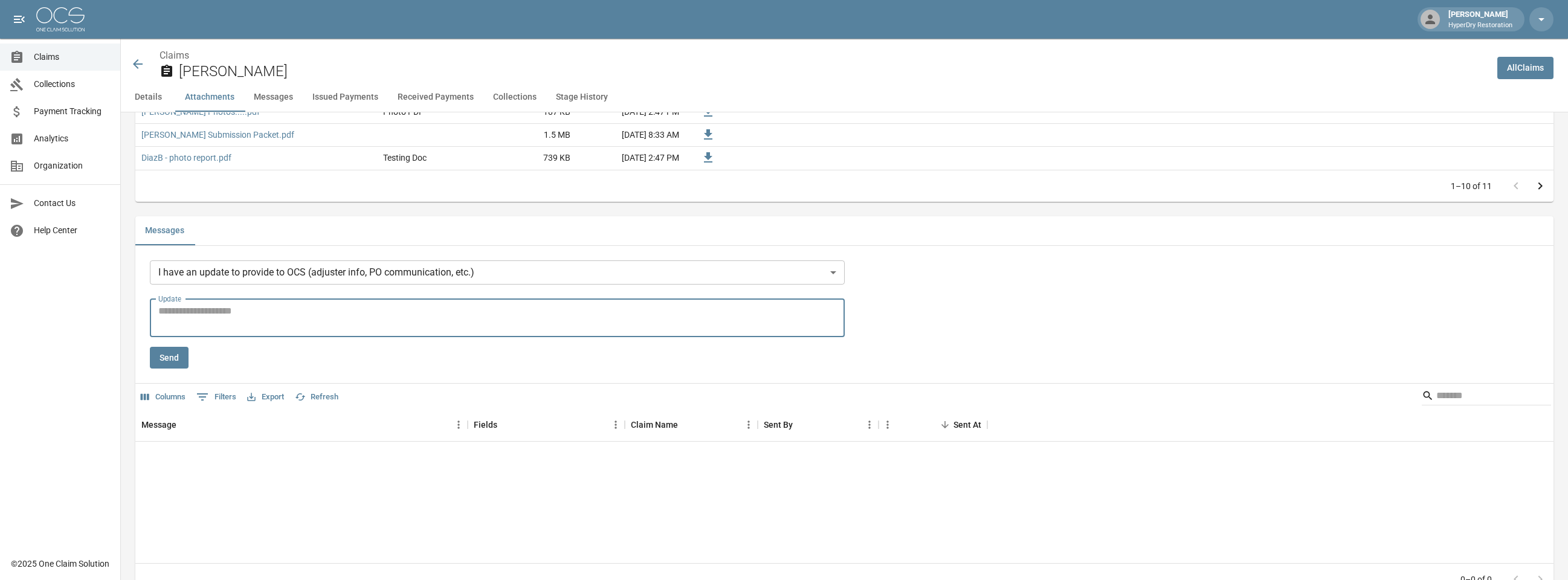
click at [308, 319] on textarea "Update" at bounding box center [497, 318] width 678 height 28
type textarea "**********"
click at [187, 357] on button "Send" at bounding box center [169, 358] width 38 height 22
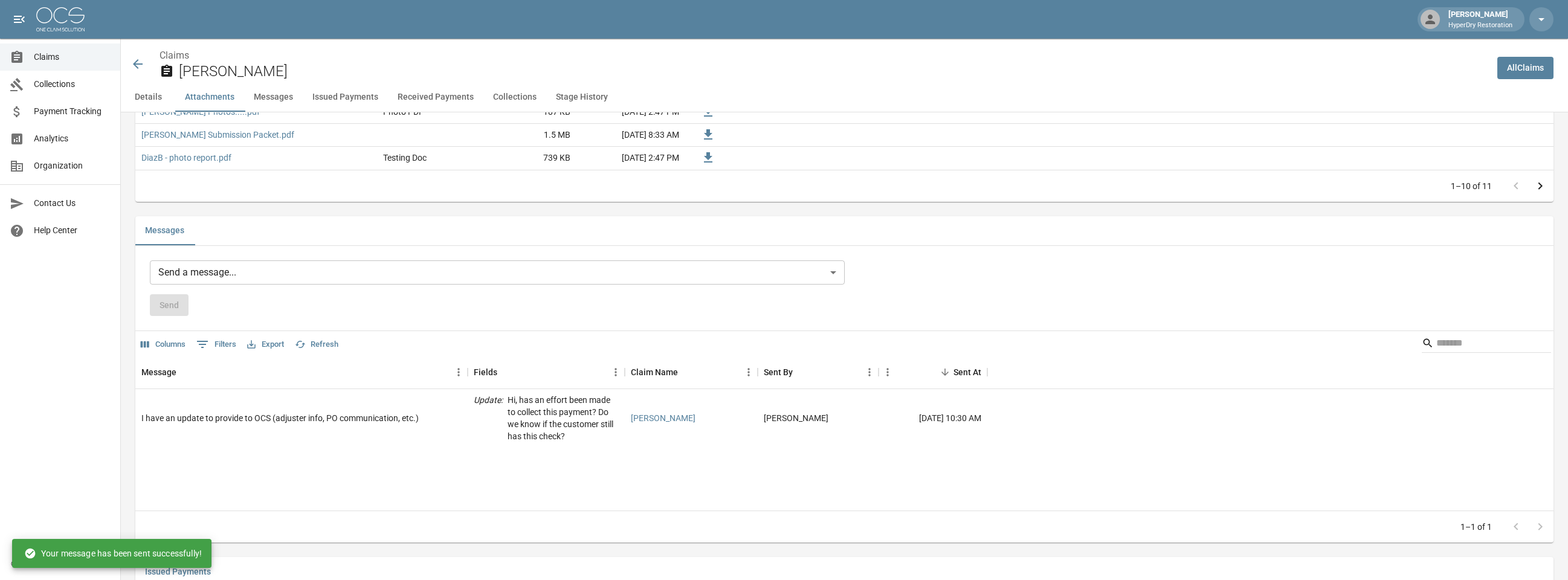
click at [139, 65] on icon at bounding box center [137, 63] width 14 height 14
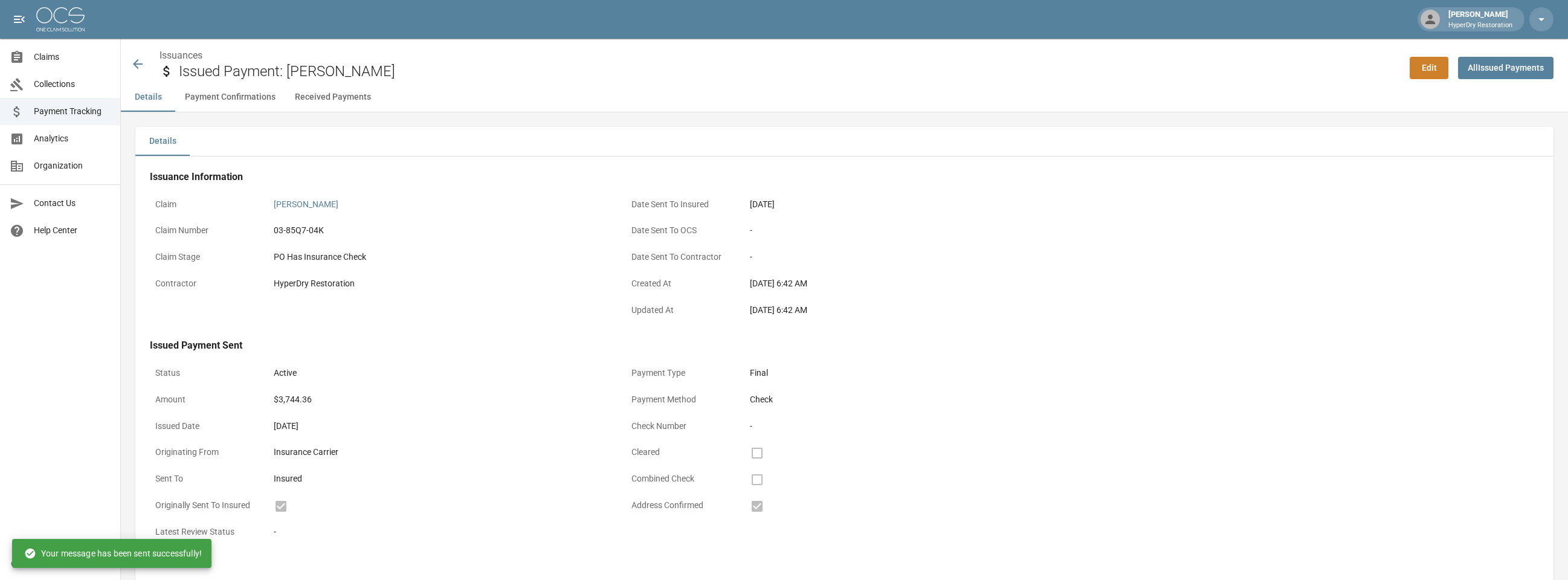
click at [139, 65] on icon at bounding box center [137, 63] width 14 height 14
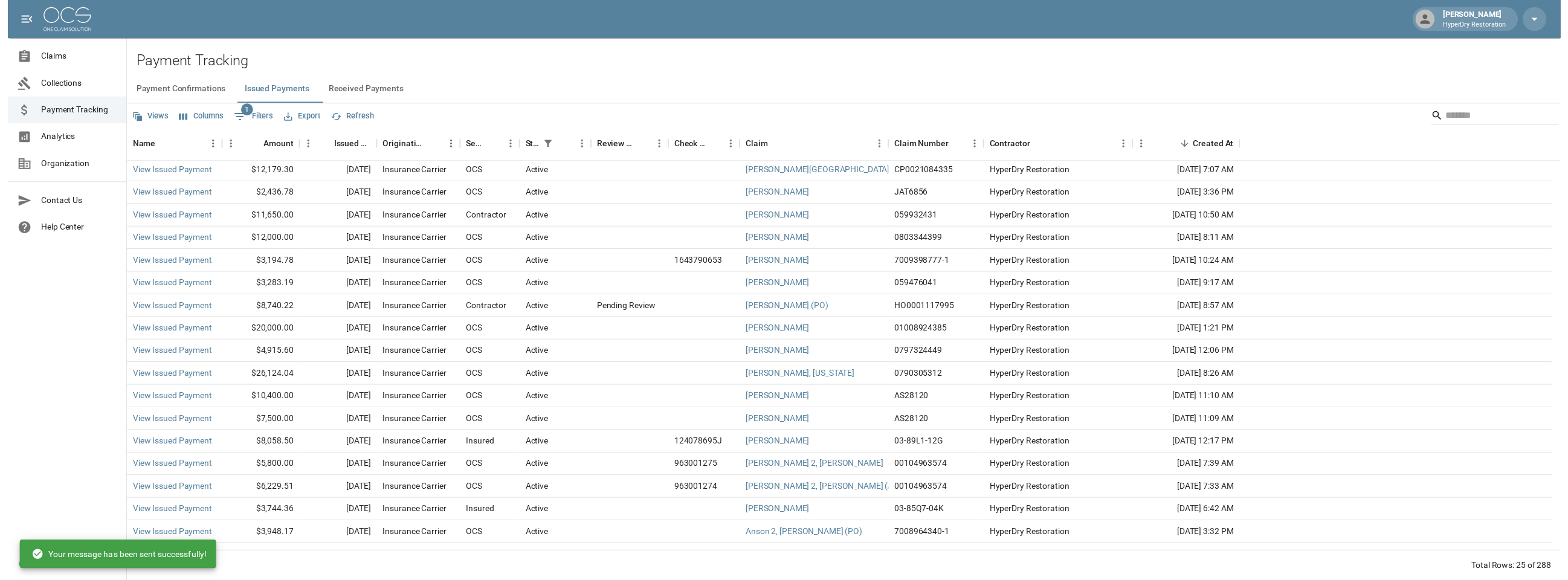
scroll to position [179, 0]
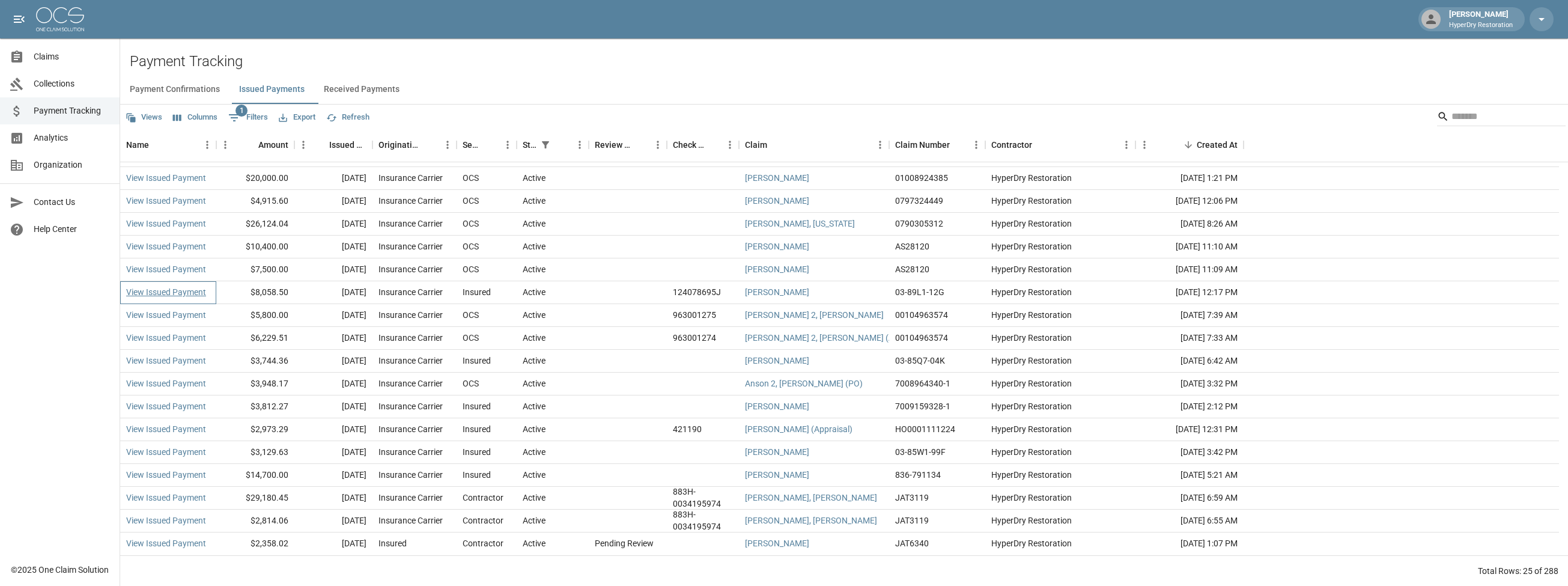
click at [196, 294] on link "View Issued Payment" at bounding box center [166, 292] width 80 height 12
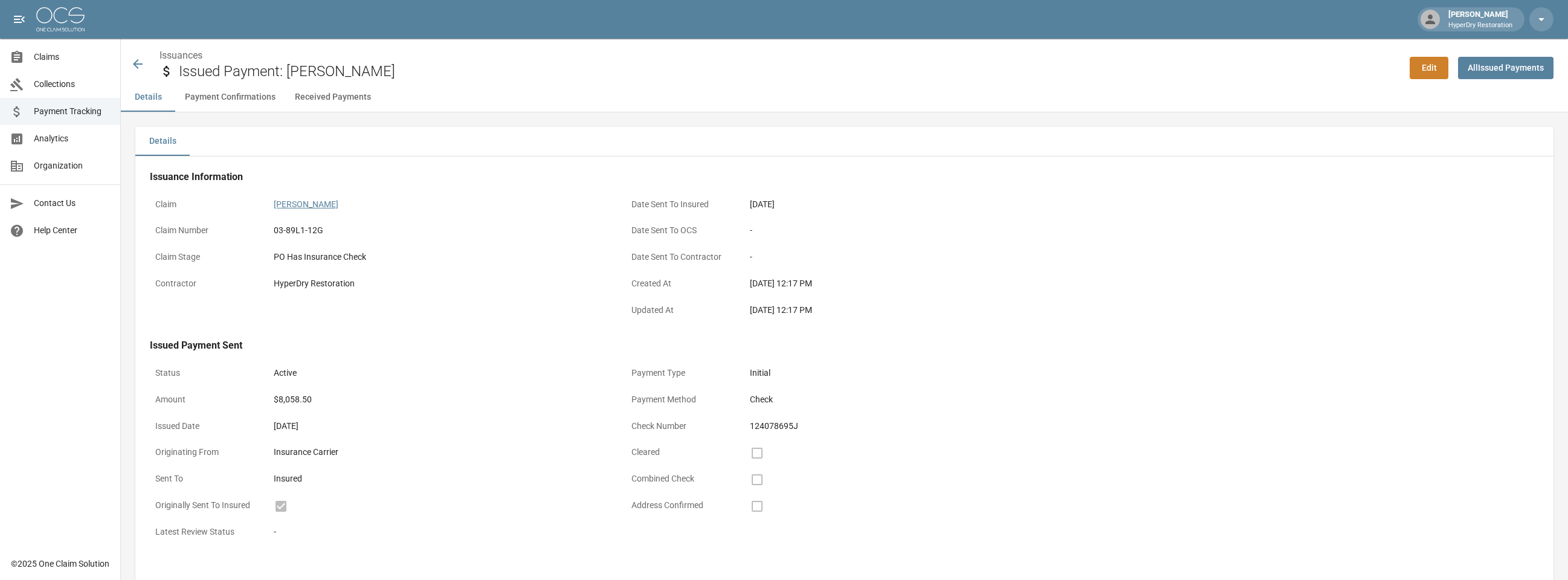
click at [311, 207] on link "[PERSON_NAME]" at bounding box center [306, 204] width 65 height 10
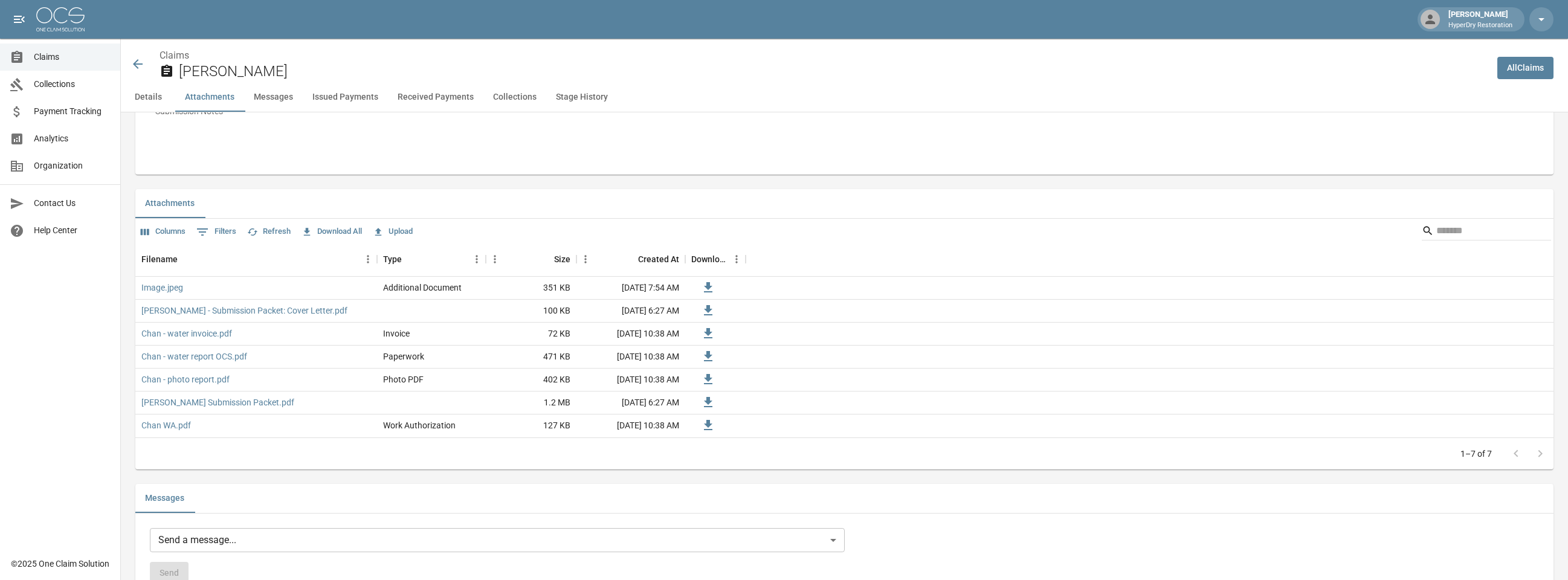
scroll to position [754, 0]
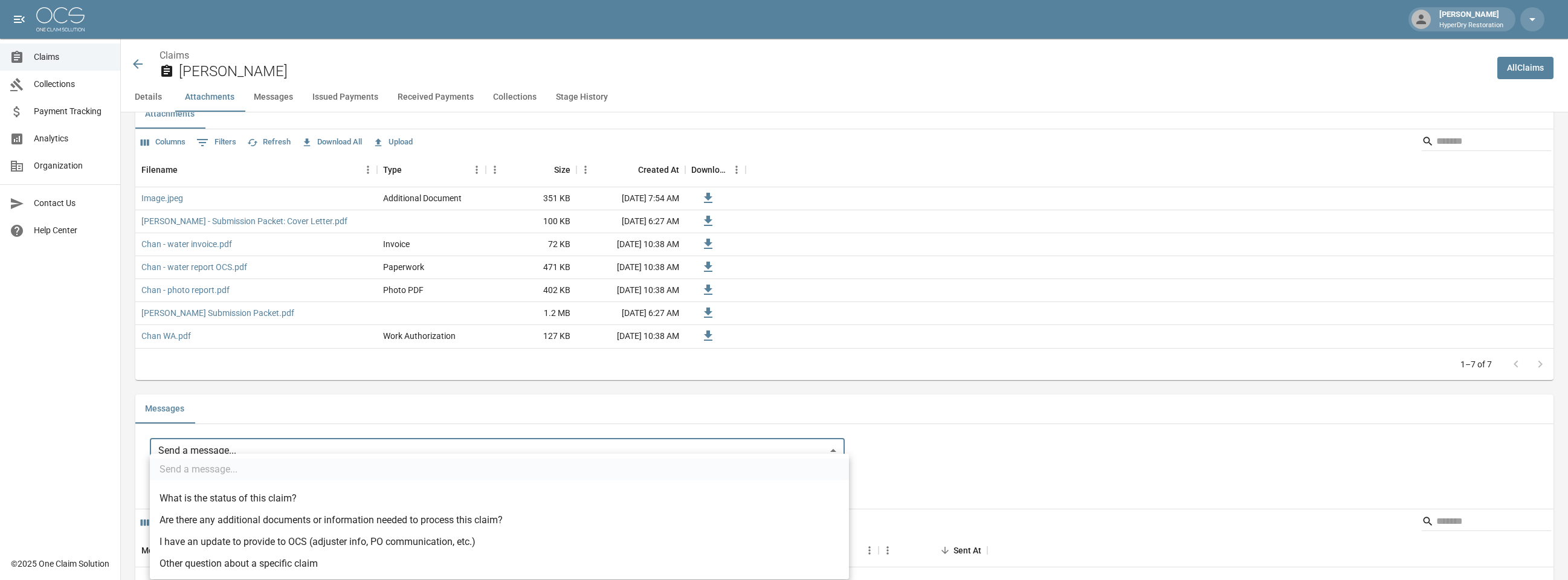
click at [295, 444] on body "Dallin Gherkins HyperDry Restoration Claims Collections Payment Tracking Analyt…" at bounding box center [784, 523] width 1568 height 2554
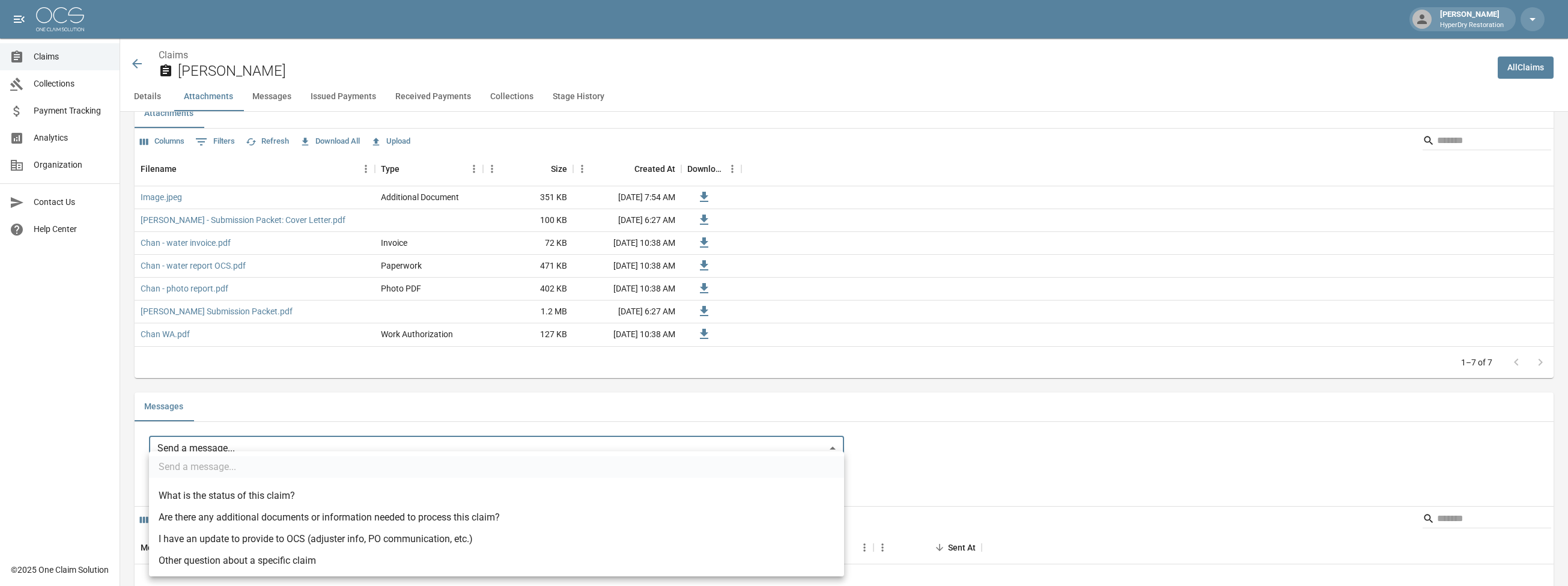
click at [277, 536] on li "I have an update to provide to OCS (adjuster info, PO communication, etc.)" at bounding box center [496, 538] width 695 height 22
type input "**********"
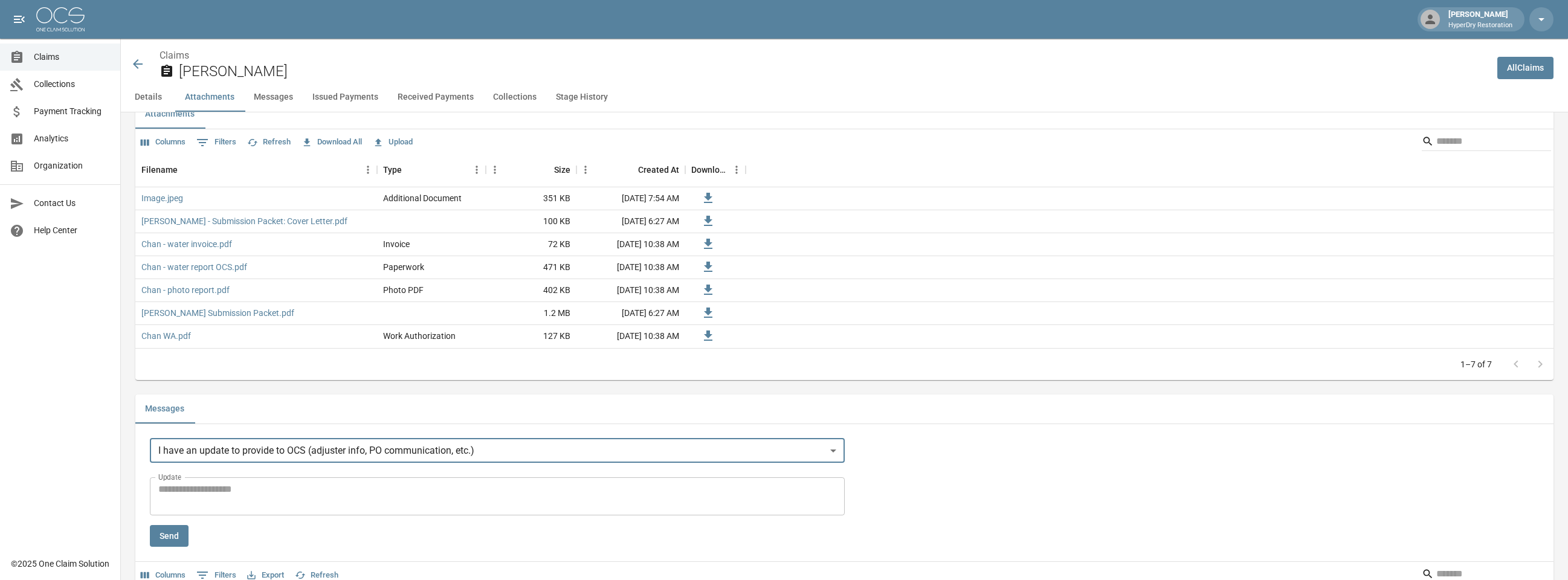
scroll to position [757, 0]
click at [279, 486] on textarea "Update" at bounding box center [497, 494] width 678 height 28
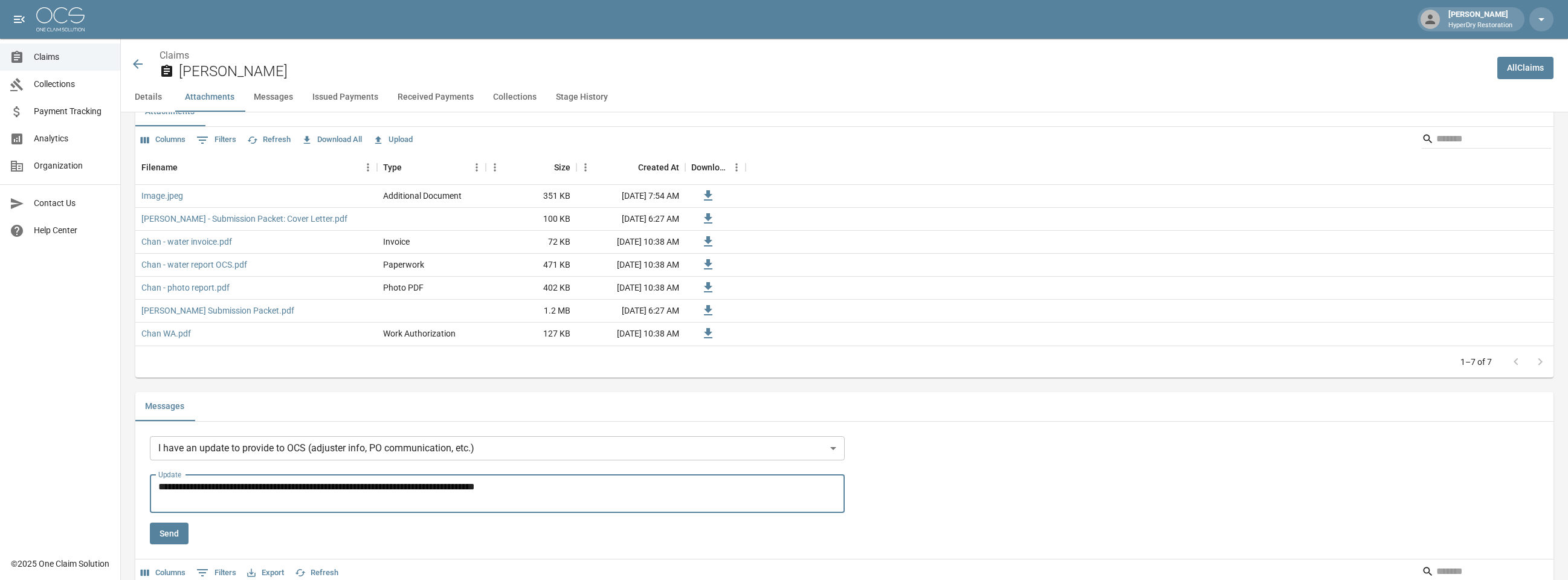
type textarea "**********"
click at [186, 525] on button "Send" at bounding box center [169, 533] width 38 height 22
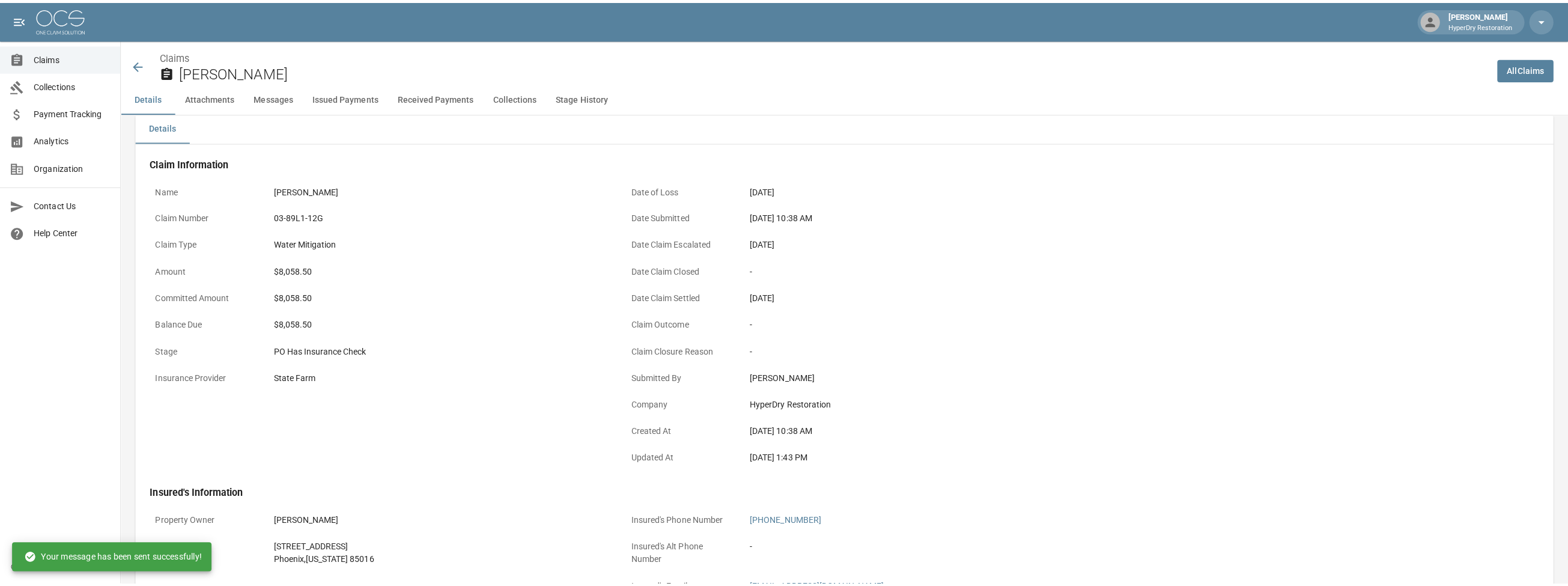
scroll to position [0, 0]
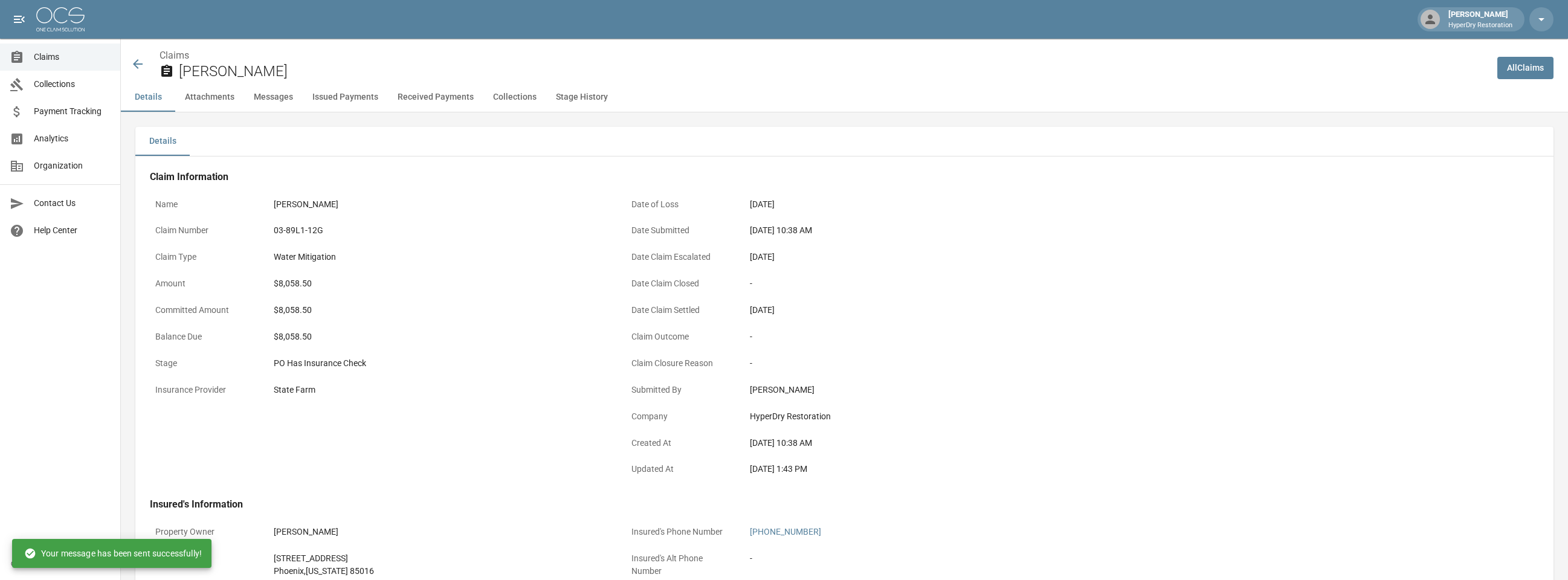
click at [140, 63] on icon at bounding box center [138, 64] width 10 height 10
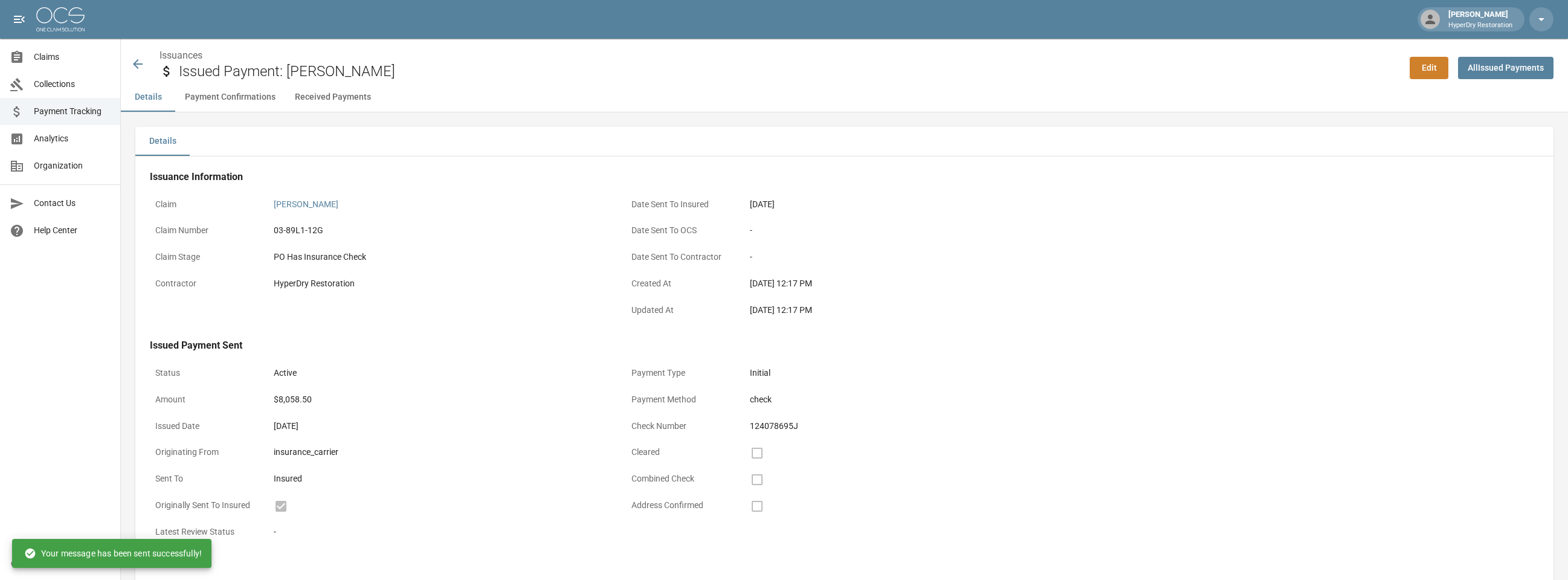
click at [140, 64] on icon at bounding box center [138, 64] width 10 height 10
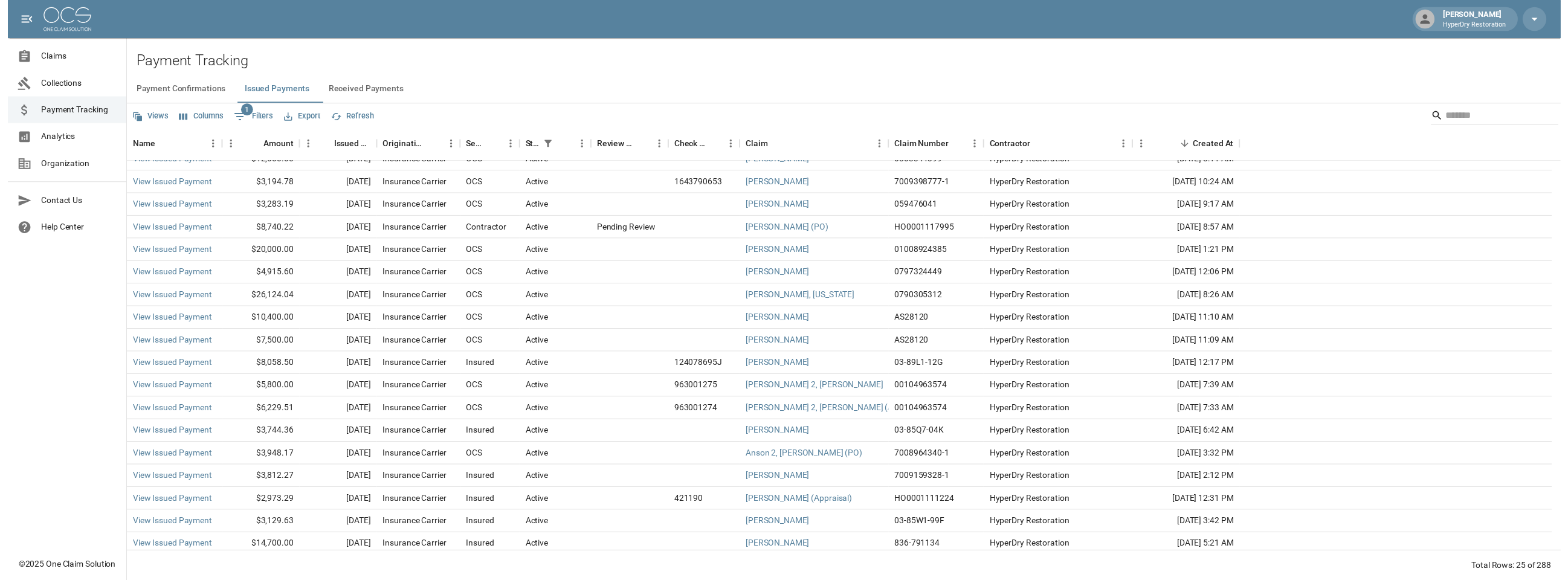
scroll to position [179, 0]
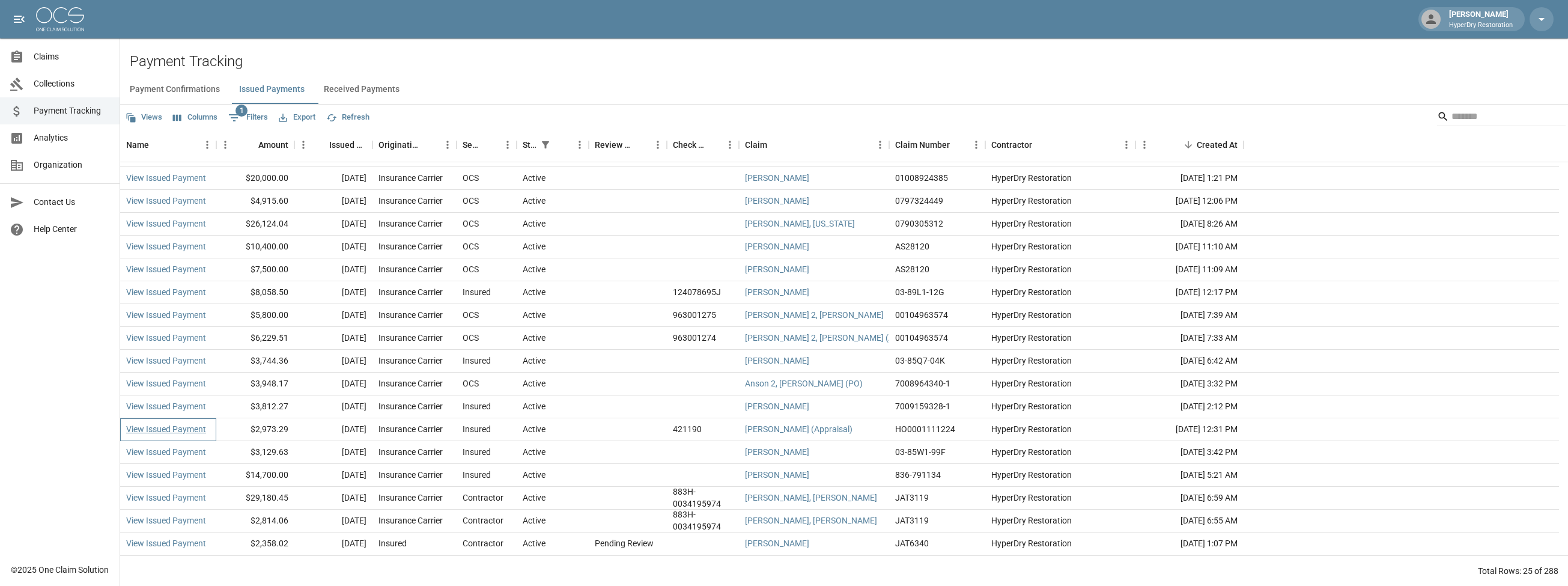
click at [197, 426] on link "View Issued Payment" at bounding box center [166, 429] width 80 height 12
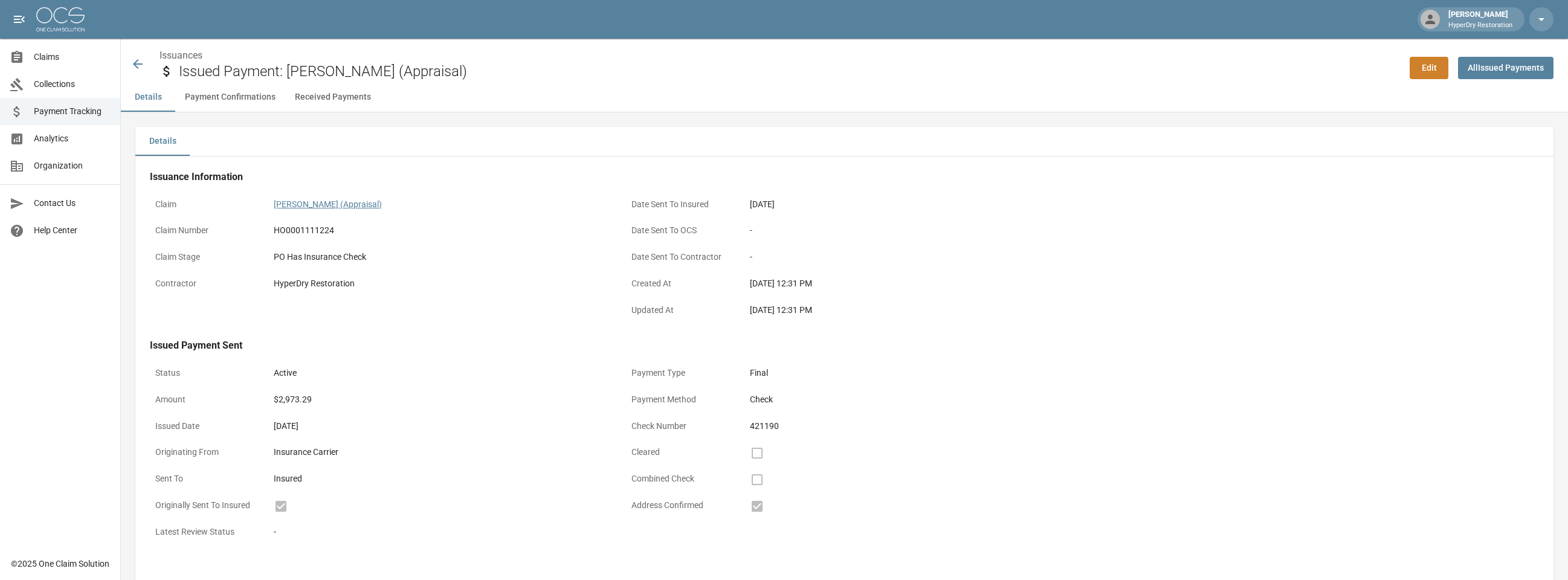
click at [335, 199] on link "[PERSON_NAME] (Appraisal)" at bounding box center [327, 204] width 108 height 10
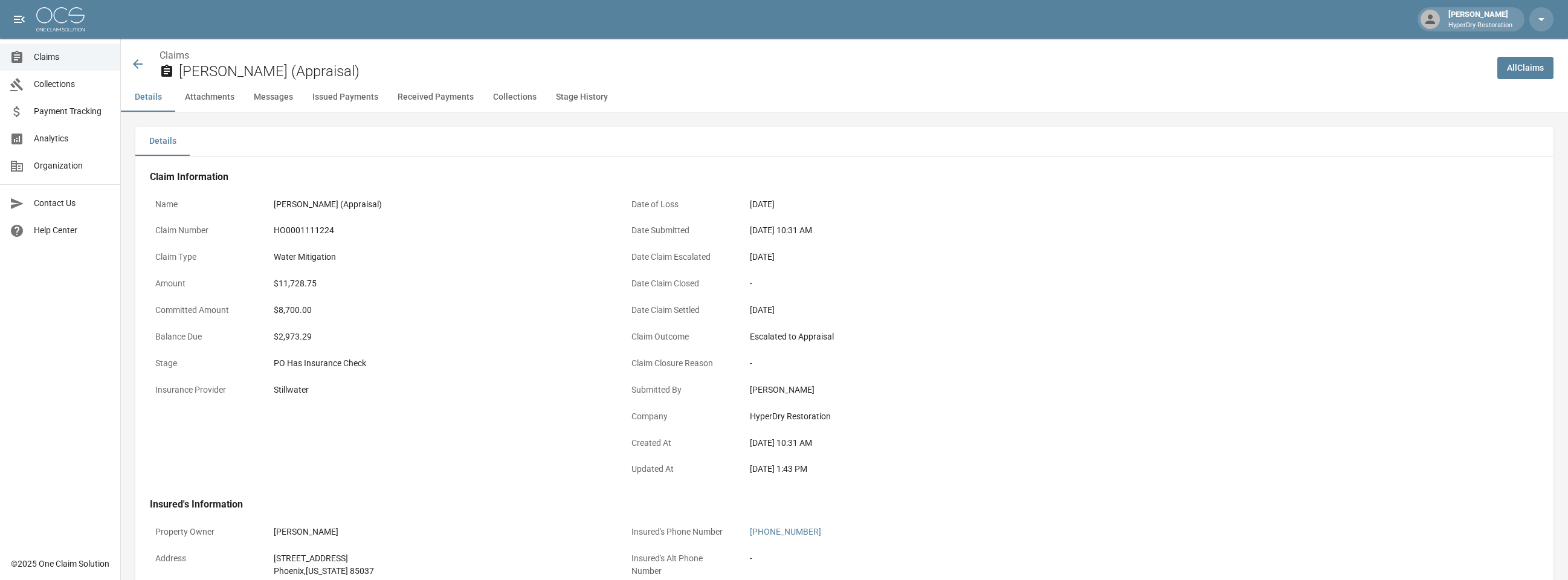
scroll to position [792, 0]
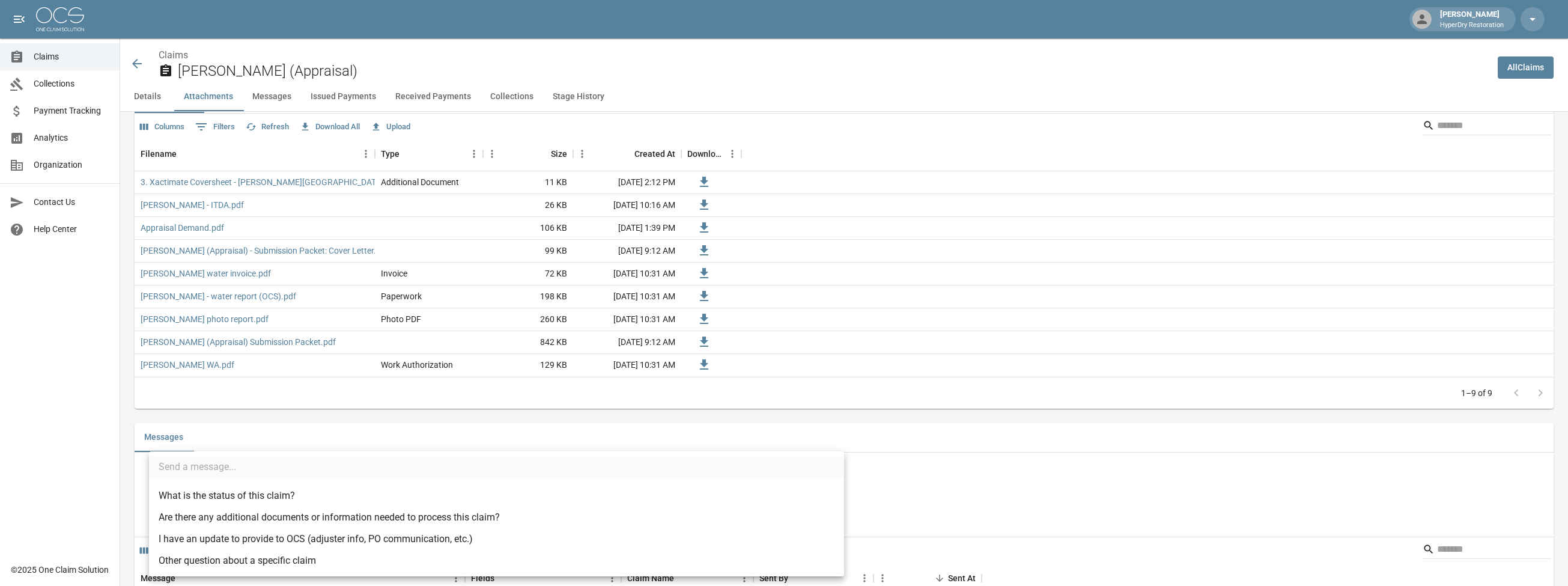
drag, startPoint x: 274, startPoint y: 535, endPoint x: 293, endPoint y: 532, distance: 19.2
click at [275, 535] on li "I have an update to provide to OCS (adjuster info, PO communication, etc.)" at bounding box center [496, 538] width 695 height 22
type input "**********"
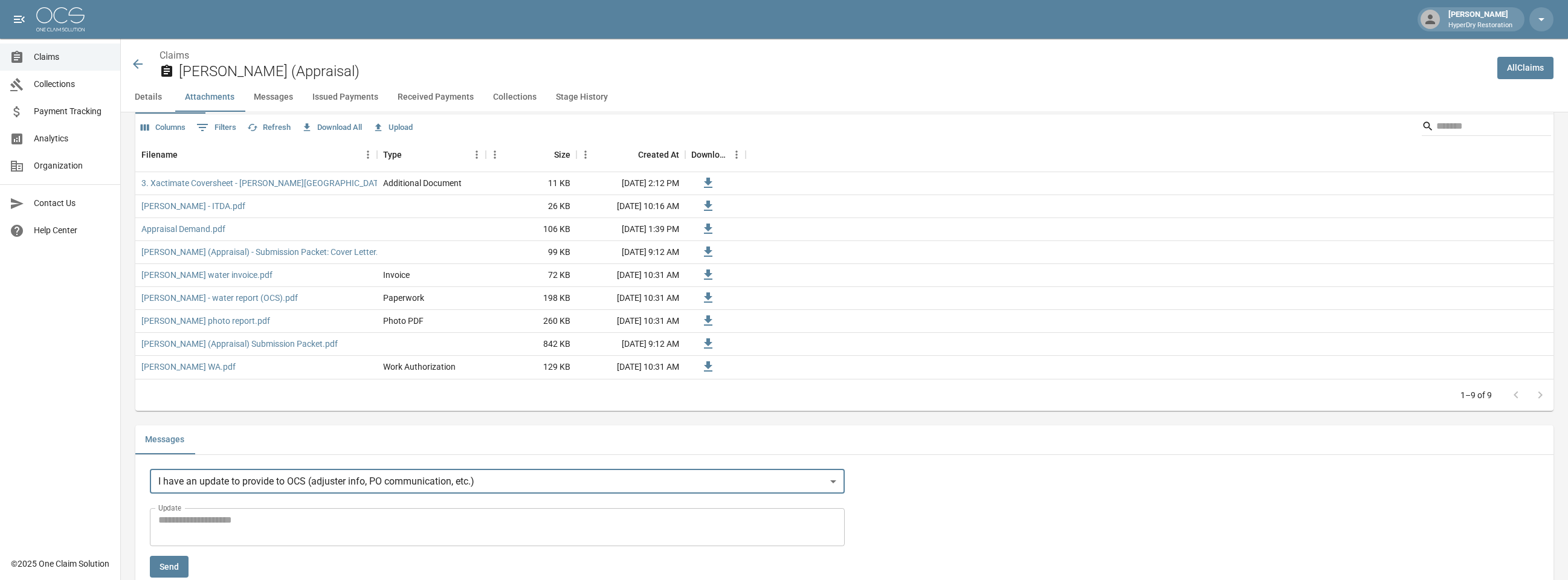
click at [381, 519] on textarea "Update" at bounding box center [497, 526] width 678 height 28
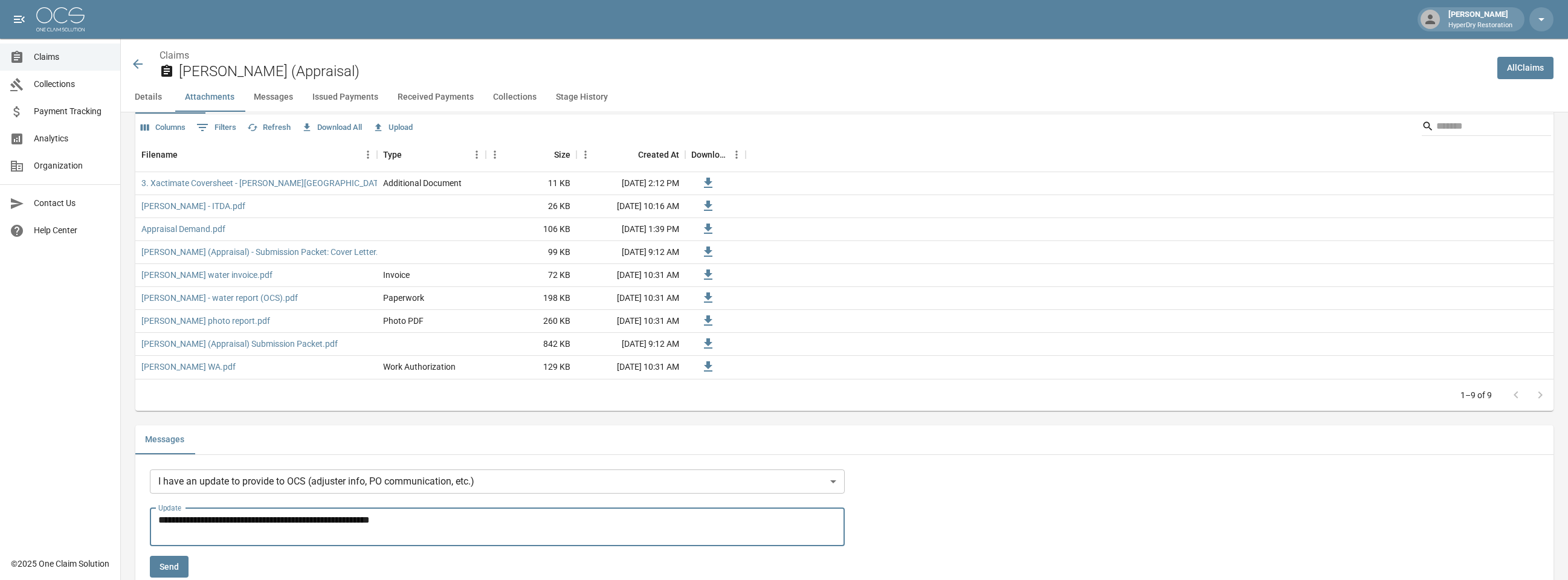
type textarea "**********"
click at [167, 566] on button "Send" at bounding box center [169, 567] width 38 height 22
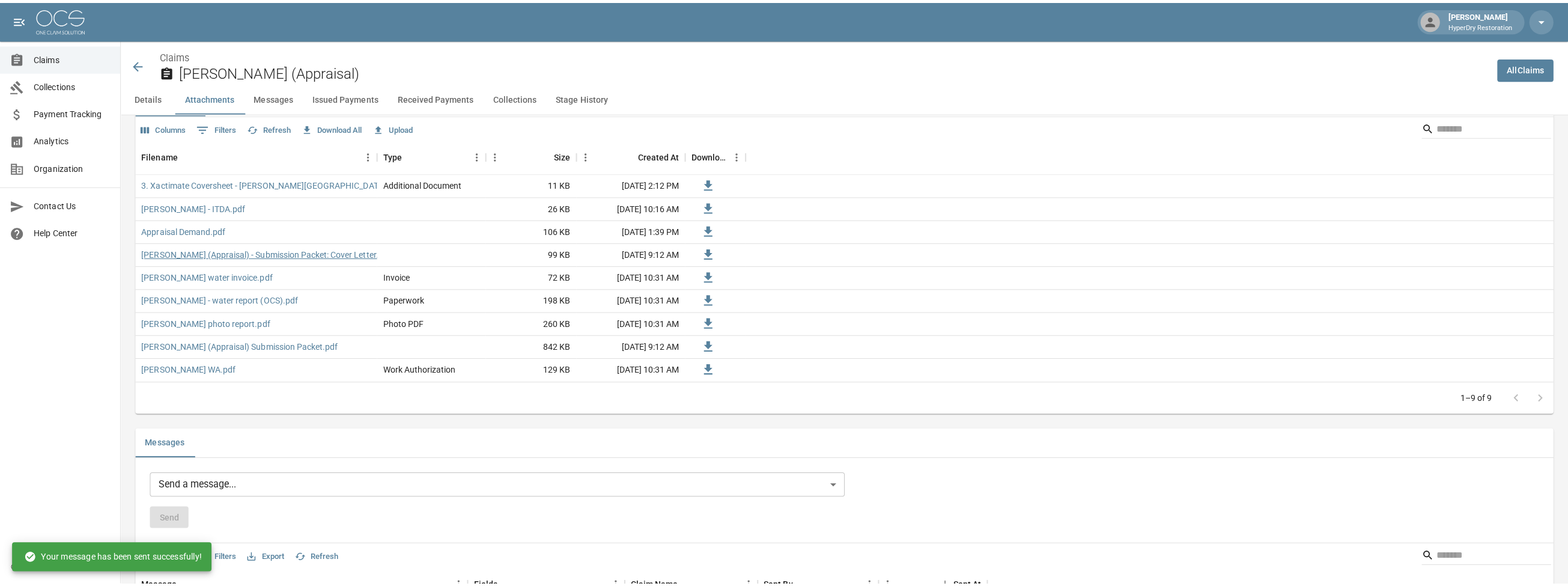
scroll to position [0, 0]
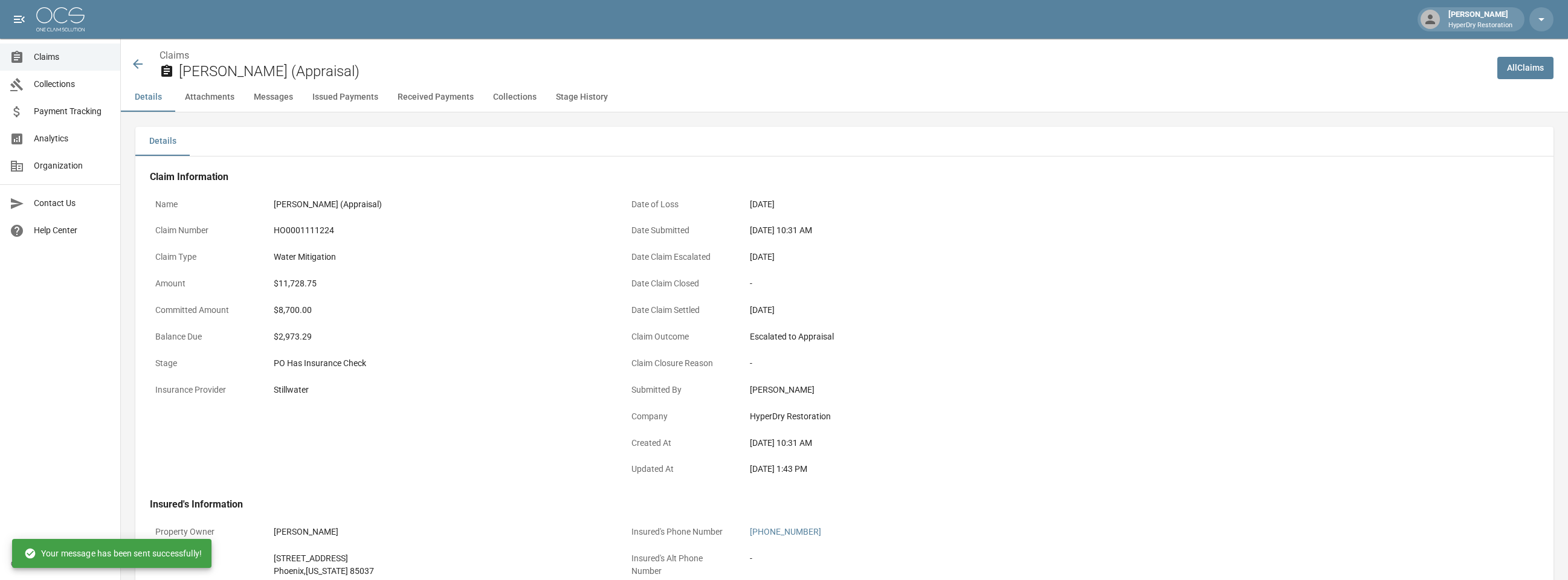
click at [129, 62] on div "Claims [PERSON_NAME] (Appraisal)" at bounding box center [804, 60] width 1367 height 44
click at [133, 61] on icon at bounding box center [137, 63] width 14 height 14
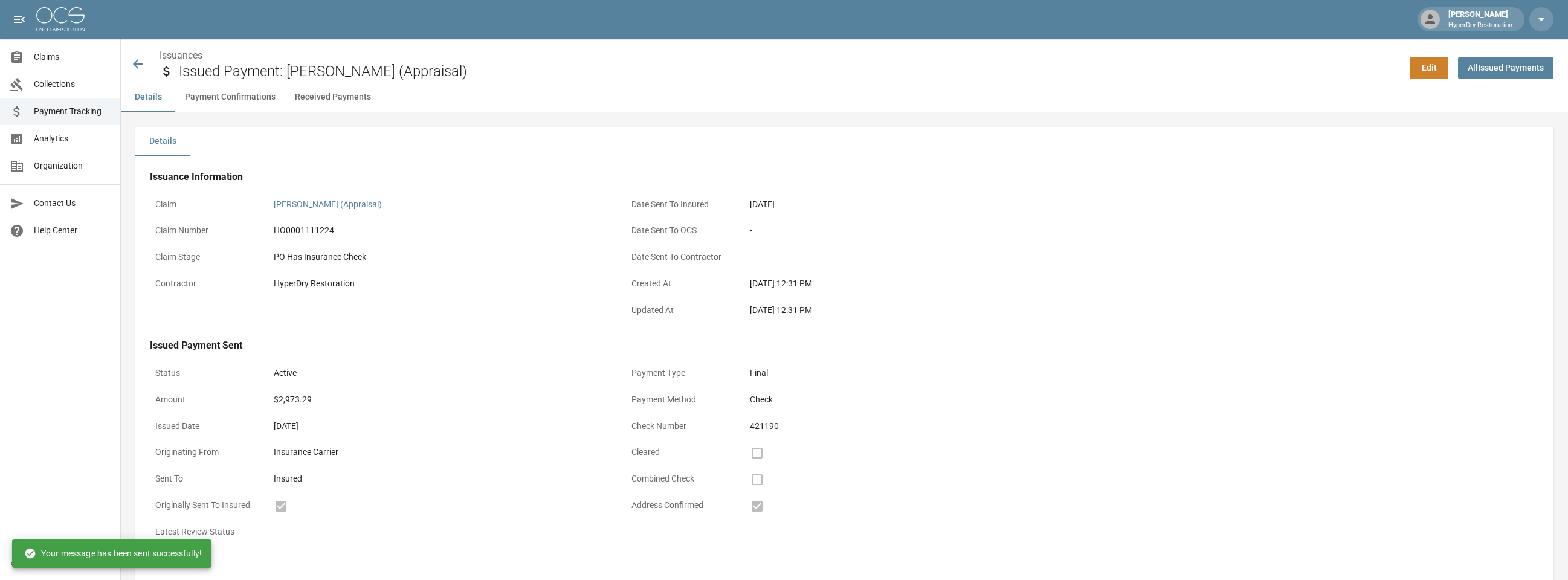
click at [134, 61] on icon at bounding box center [137, 63] width 14 height 14
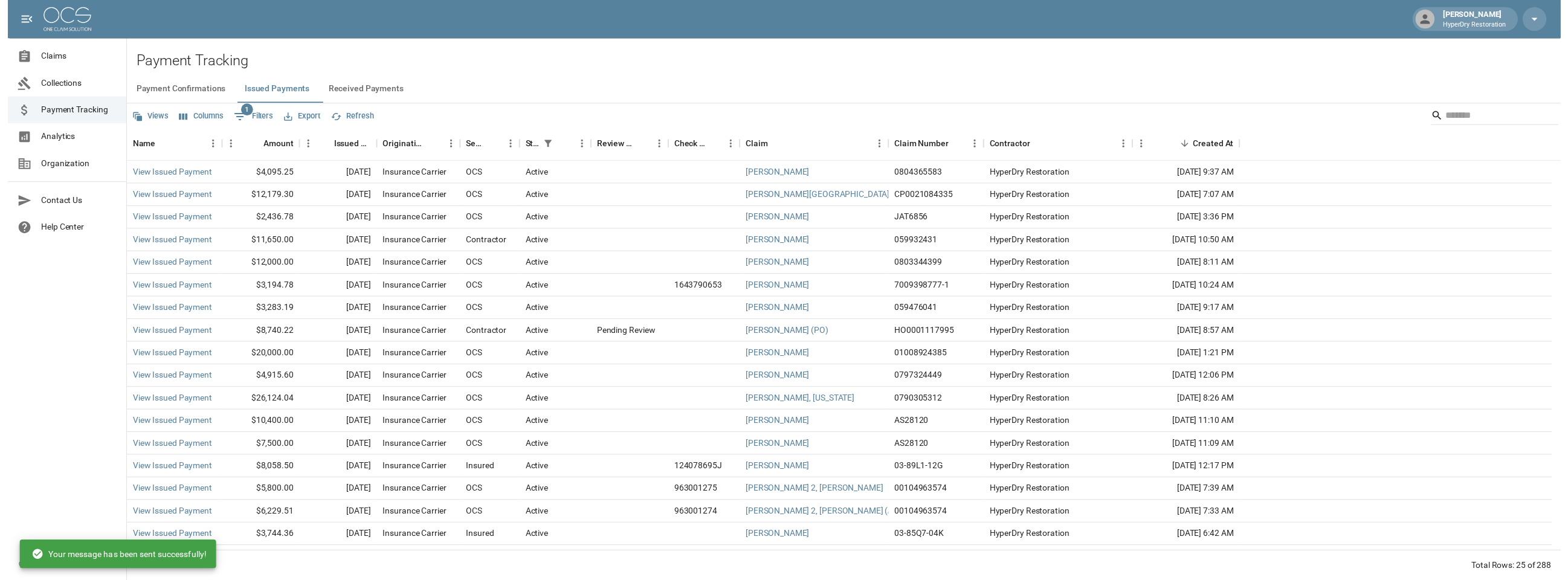
scroll to position [179, 0]
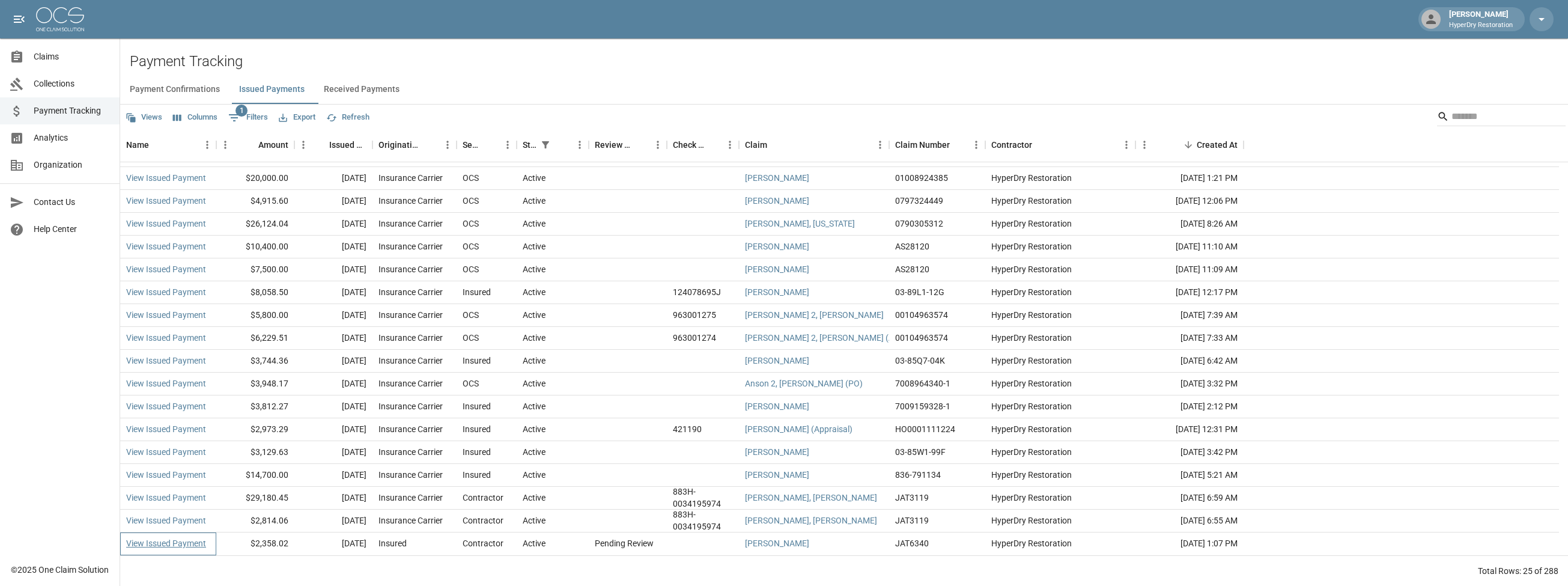
click at [185, 545] on link "View Issued Payment" at bounding box center [166, 543] width 80 height 12
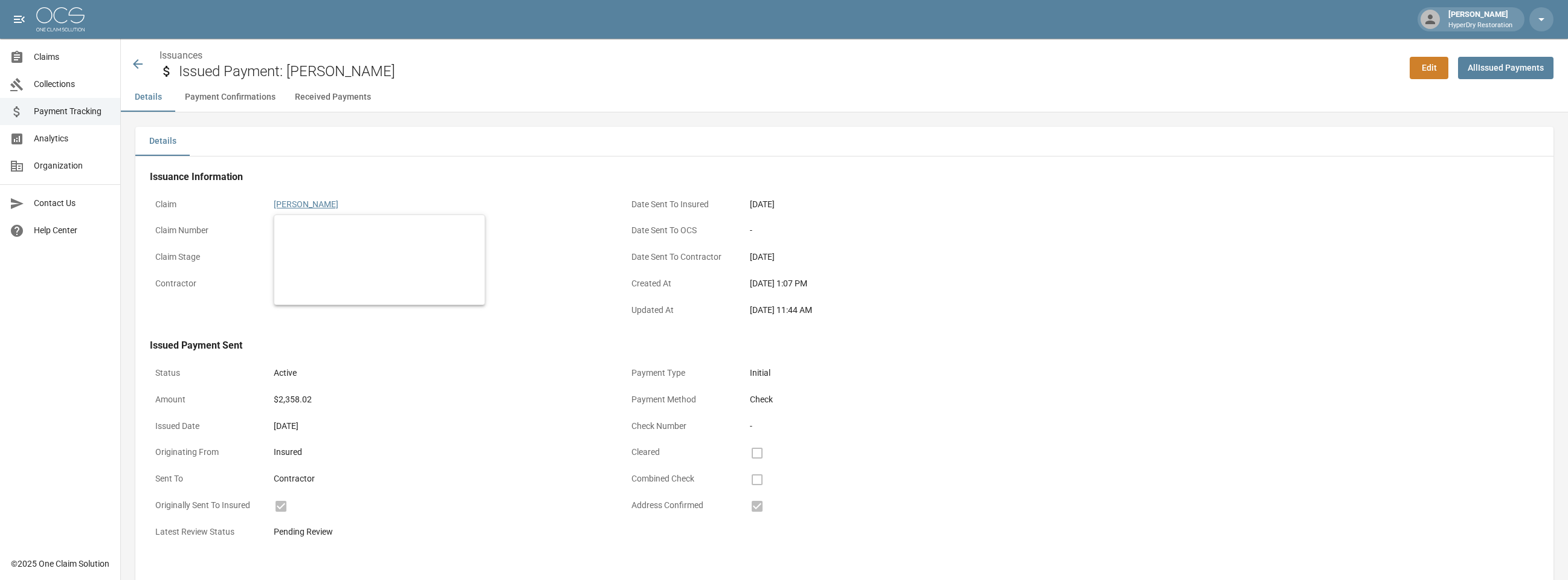
click at [298, 201] on link "[PERSON_NAME]" at bounding box center [306, 204] width 65 height 10
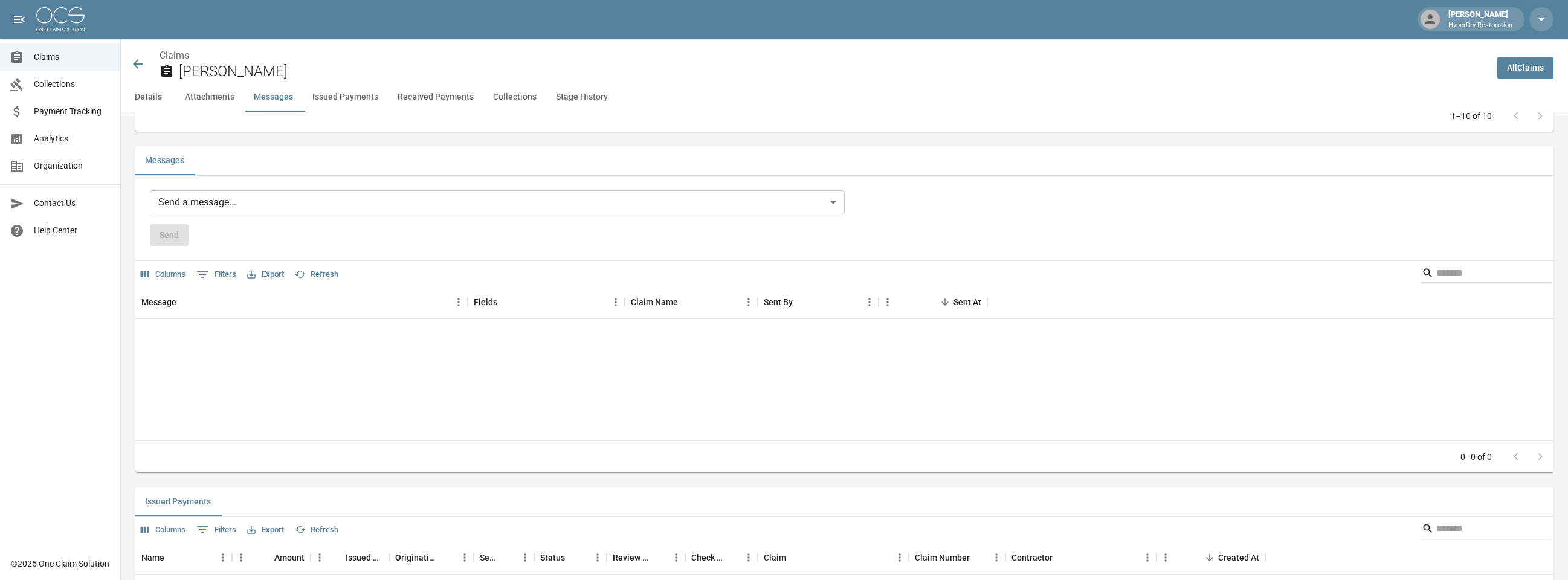
scroll to position [1080, 0]
click at [322, 199] on body "Dallin Gherkins HyperDry Restoration Claims Collections Payment Tracking Analyt…" at bounding box center [784, 364] width 1568 height 2888
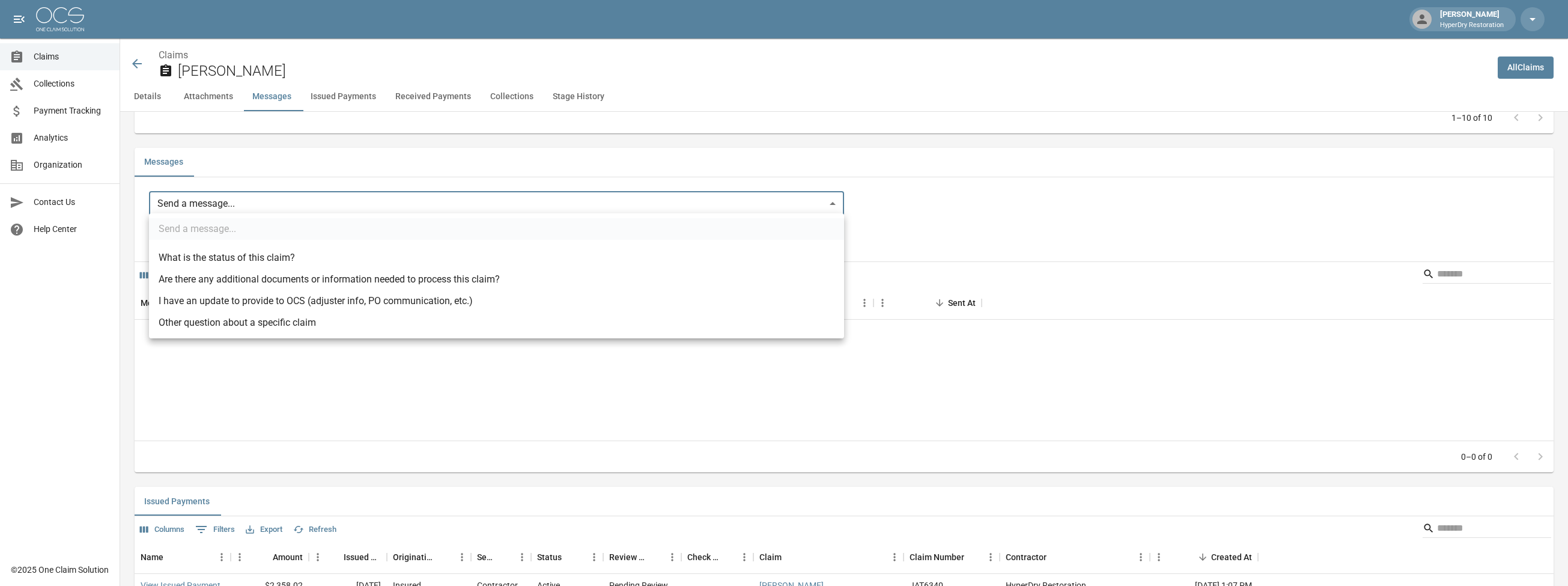
click at [270, 291] on li "I have an update to provide to OCS (adjuster info, PO communication, etc.)" at bounding box center [496, 301] width 695 height 22
type input "**********"
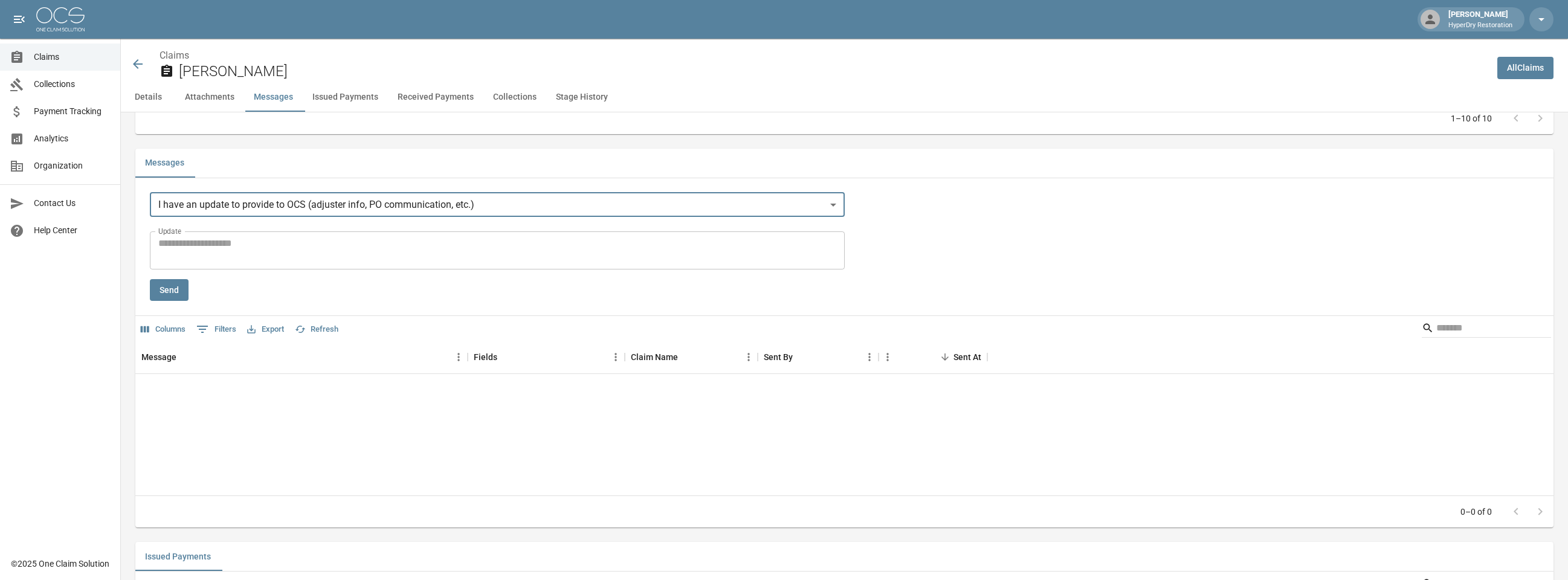
click at [341, 254] on textarea "Update" at bounding box center [497, 250] width 678 height 28
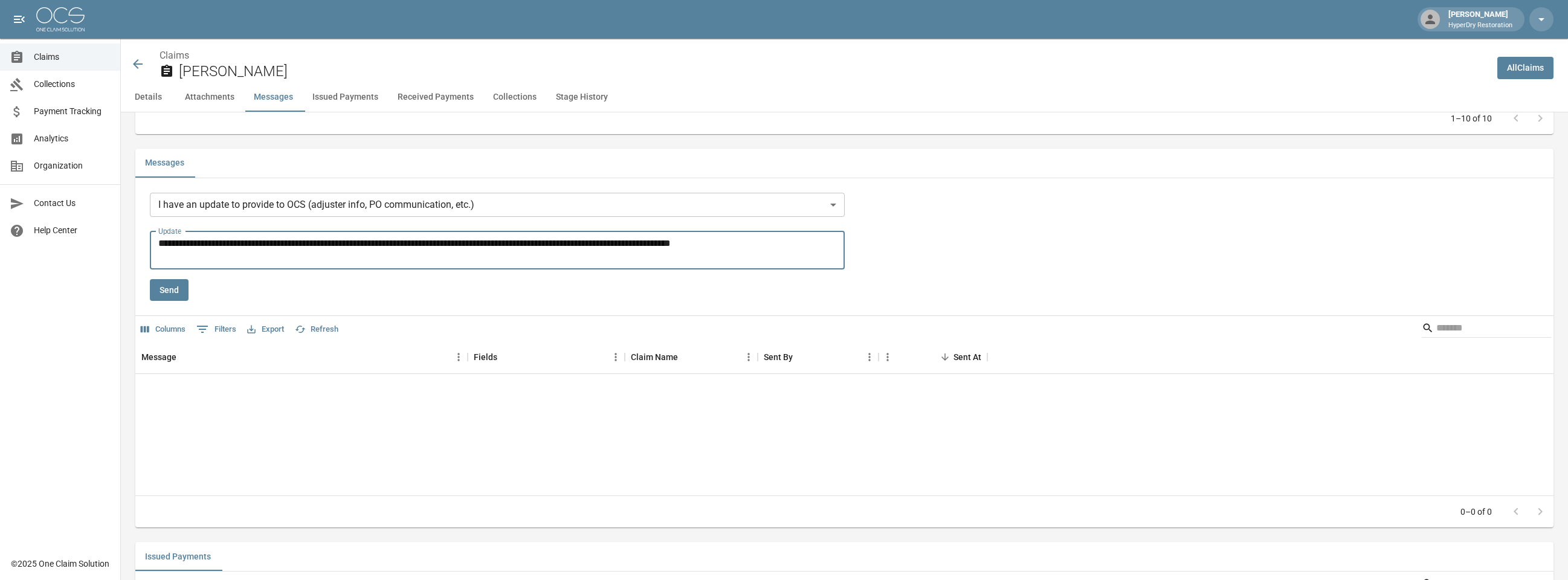
type textarea "**********"
click at [171, 290] on button "Send" at bounding box center [169, 290] width 38 height 22
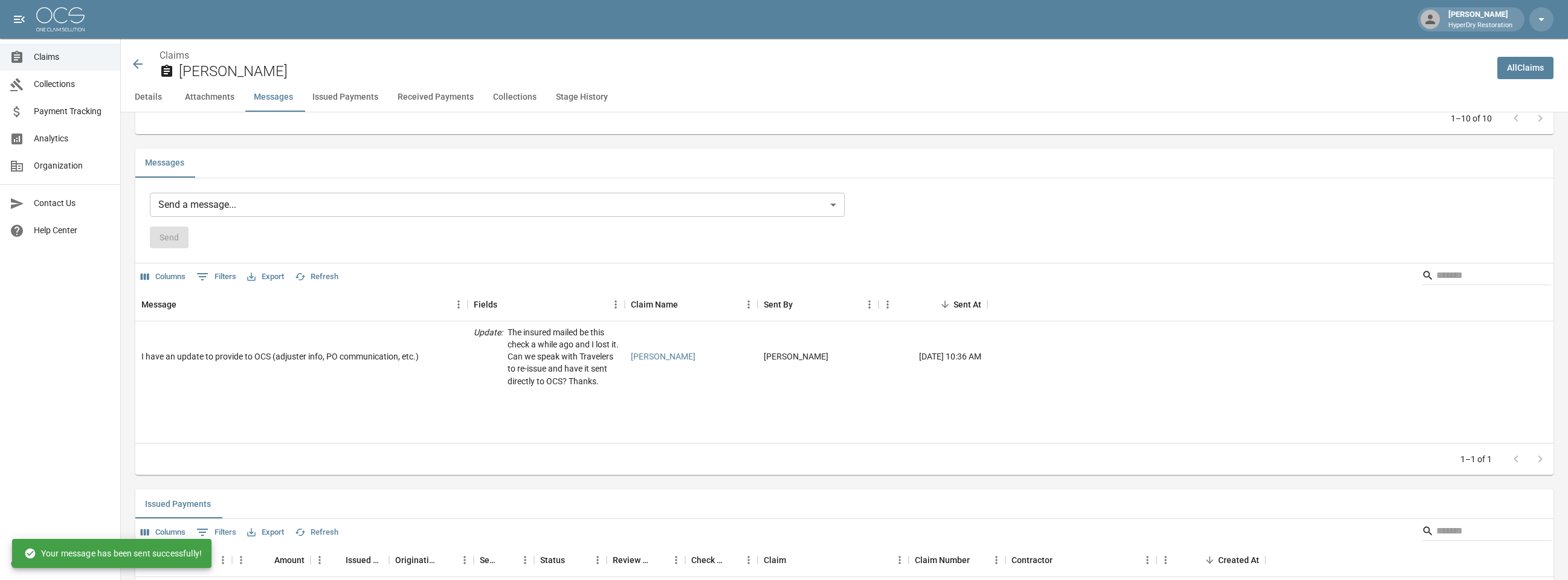
click at [142, 64] on icon at bounding box center [138, 64] width 10 height 10
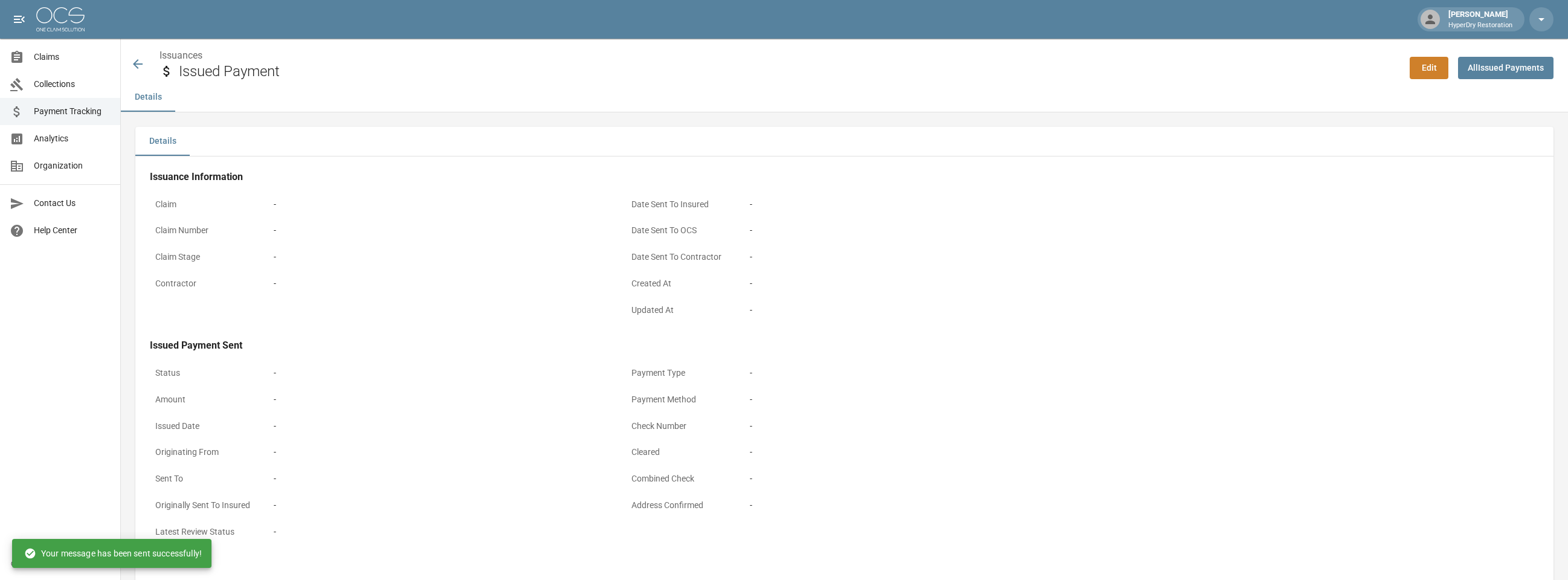
click at [142, 64] on icon at bounding box center [138, 64] width 10 height 10
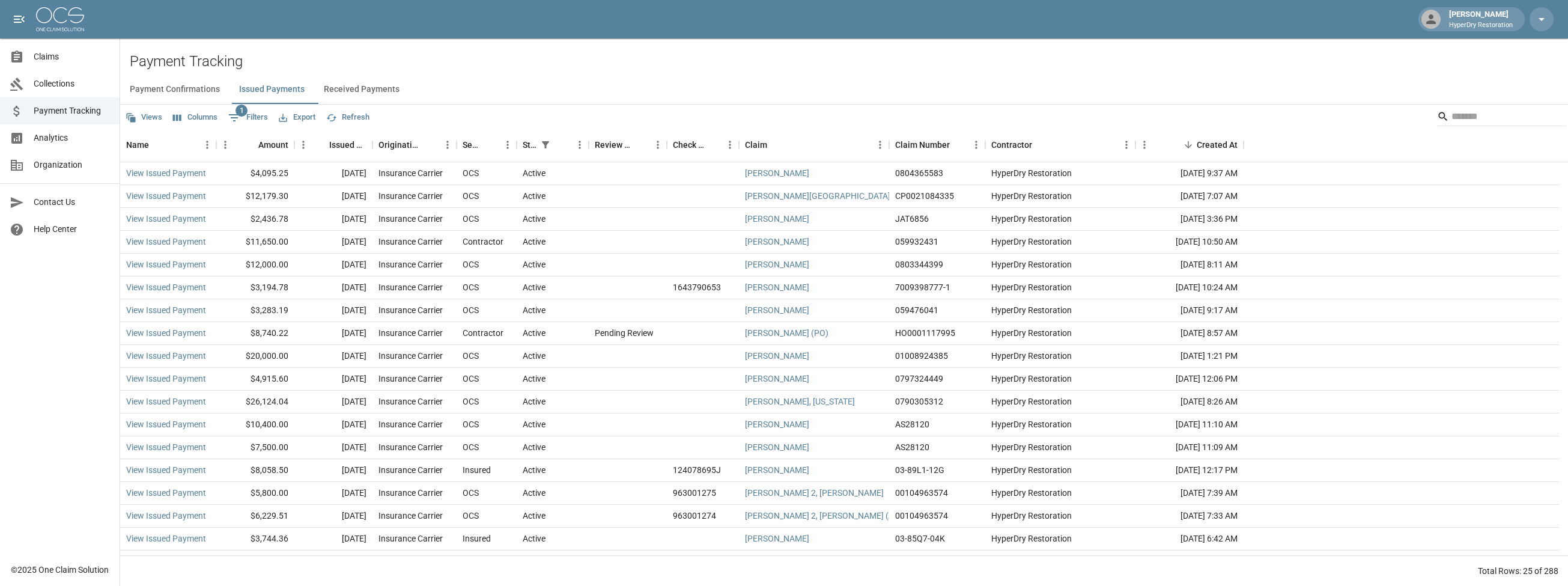
click at [349, 85] on button "Received Payments" at bounding box center [361, 89] width 95 height 29
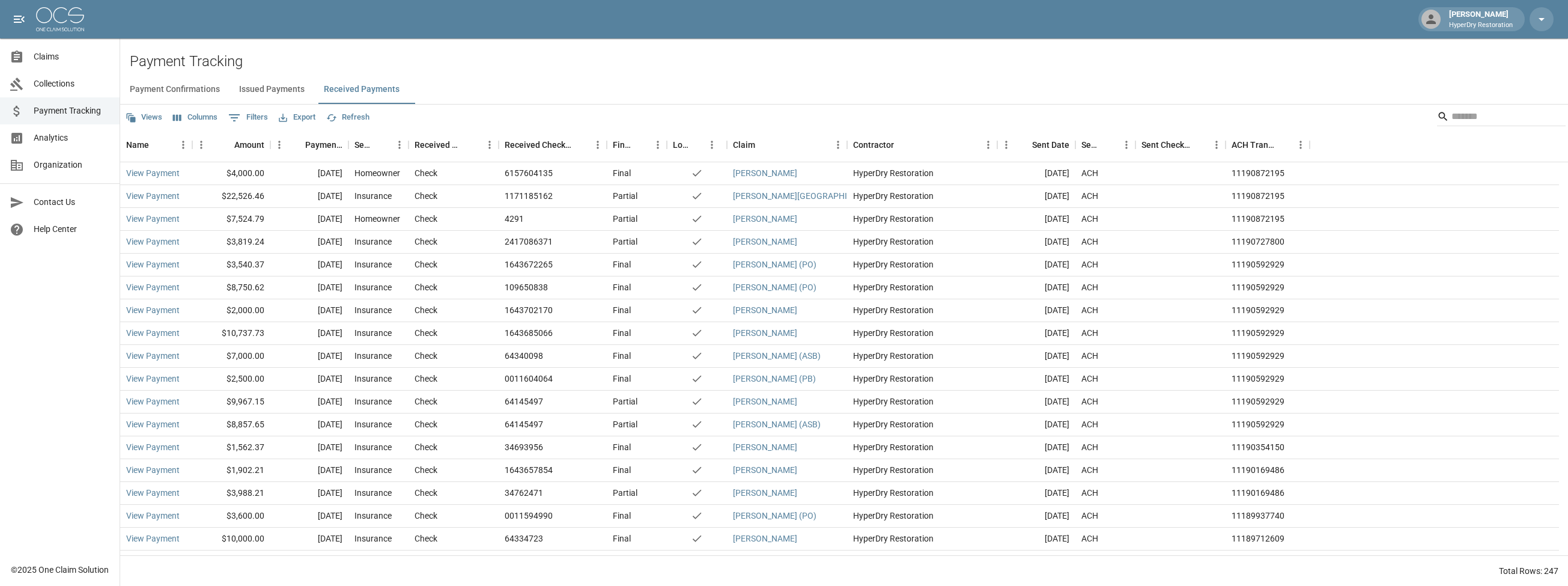
click at [355, 115] on button "Refresh" at bounding box center [348, 118] width 49 height 19
